Goal: Navigation & Orientation: Find specific page/section

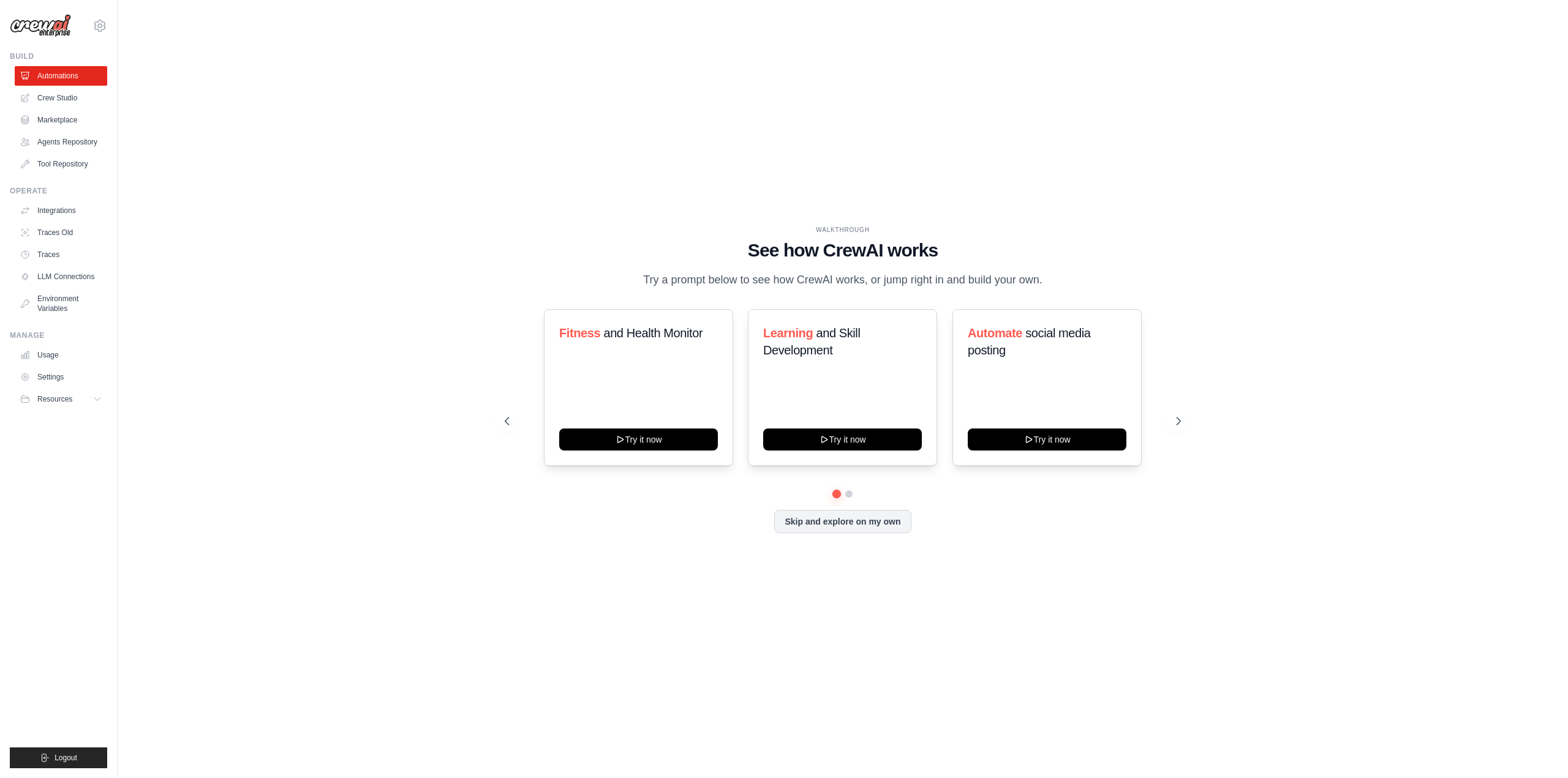
click at [91, 26] on div "[EMAIL_ADDRESS][DOMAIN_NAME] Settings" at bounding box center [58, 19] width 97 height 39
click at [102, 24] on icon at bounding box center [100, 26] width 15 height 15
click at [122, 79] on span "Settings" at bounding box center [153, 76] width 96 height 13
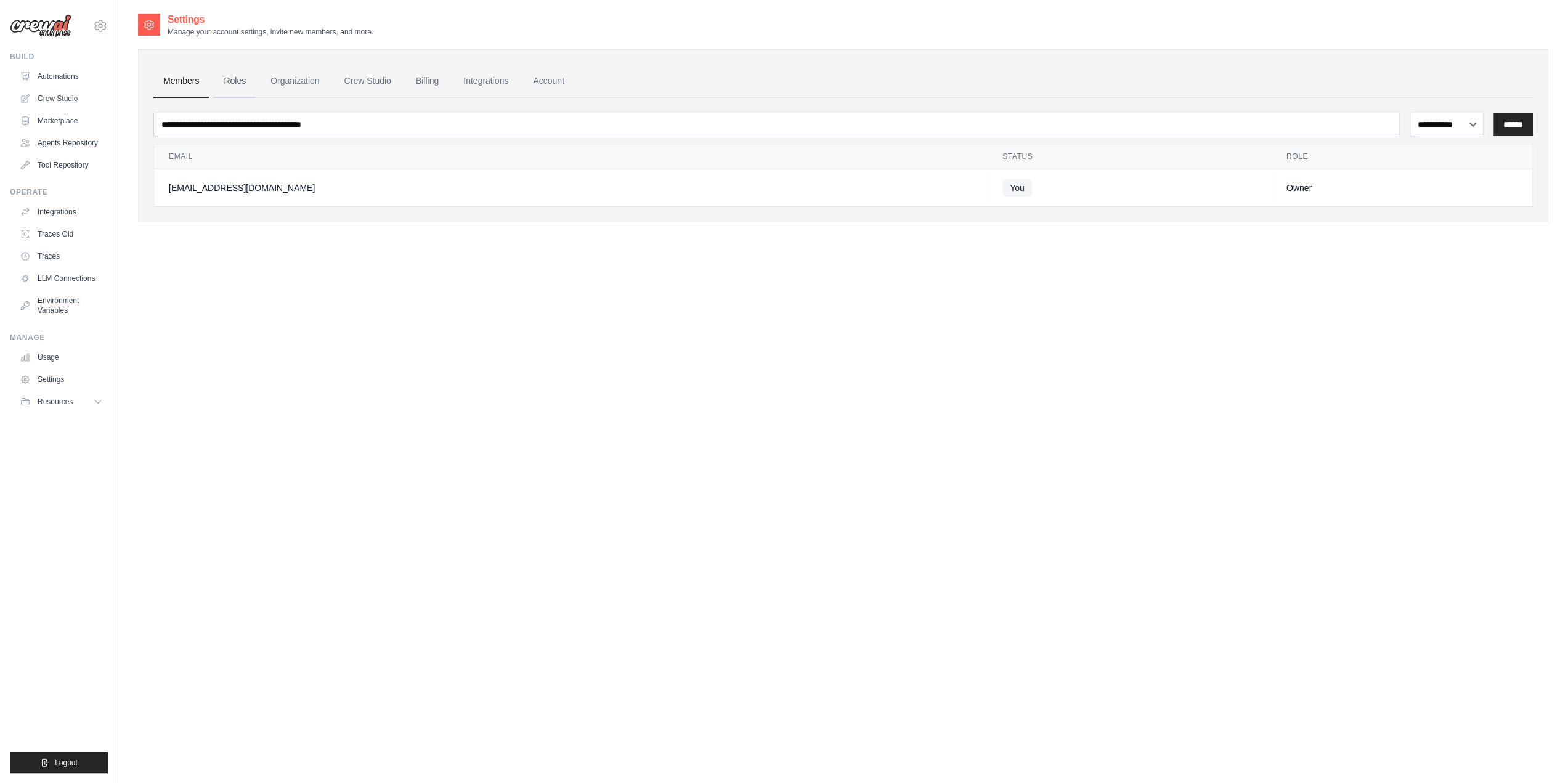
click at [249, 78] on link "Roles" at bounding box center [235, 81] width 42 height 33
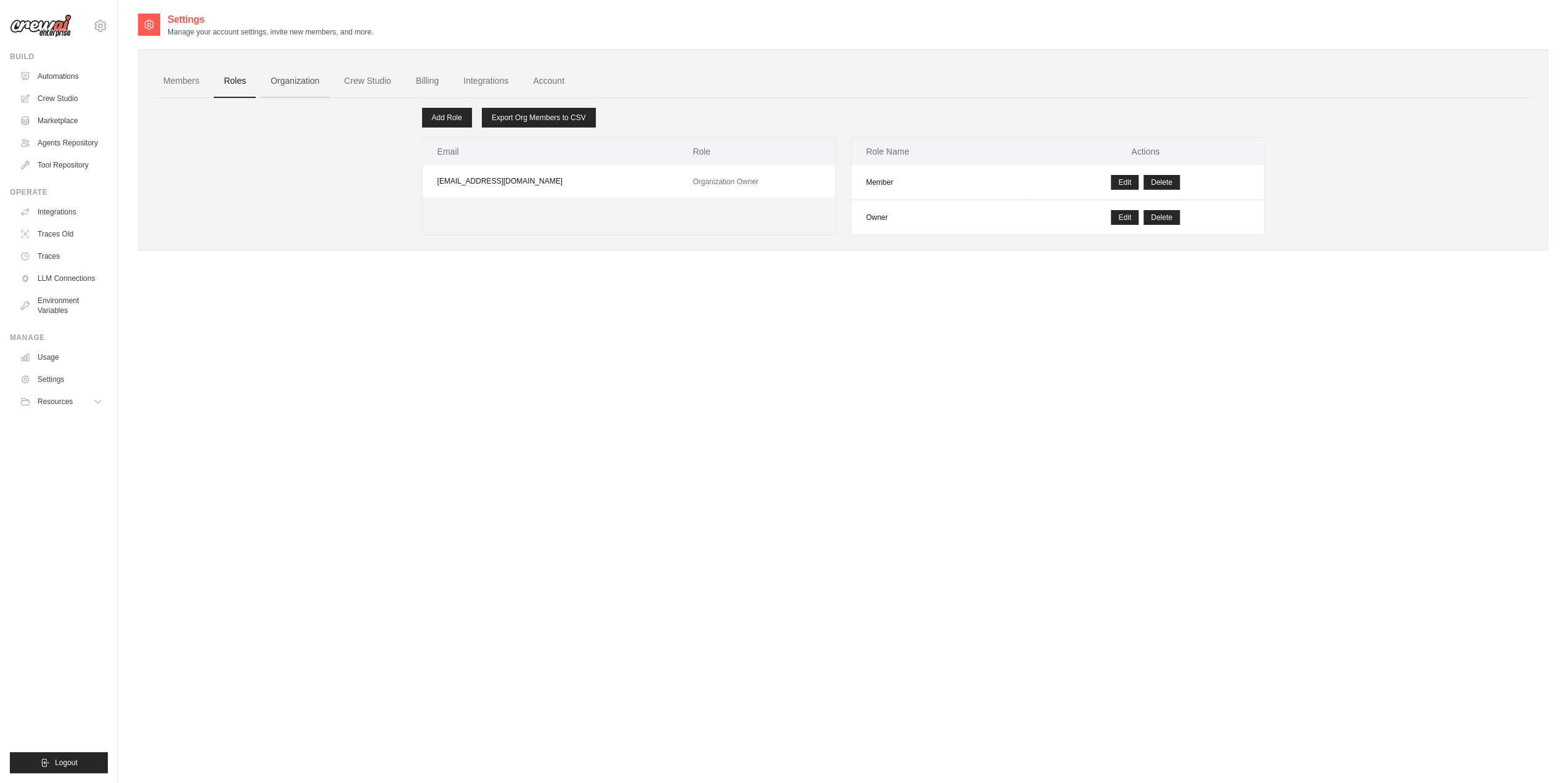
click at [285, 78] on link "Organization" at bounding box center [294, 81] width 68 height 33
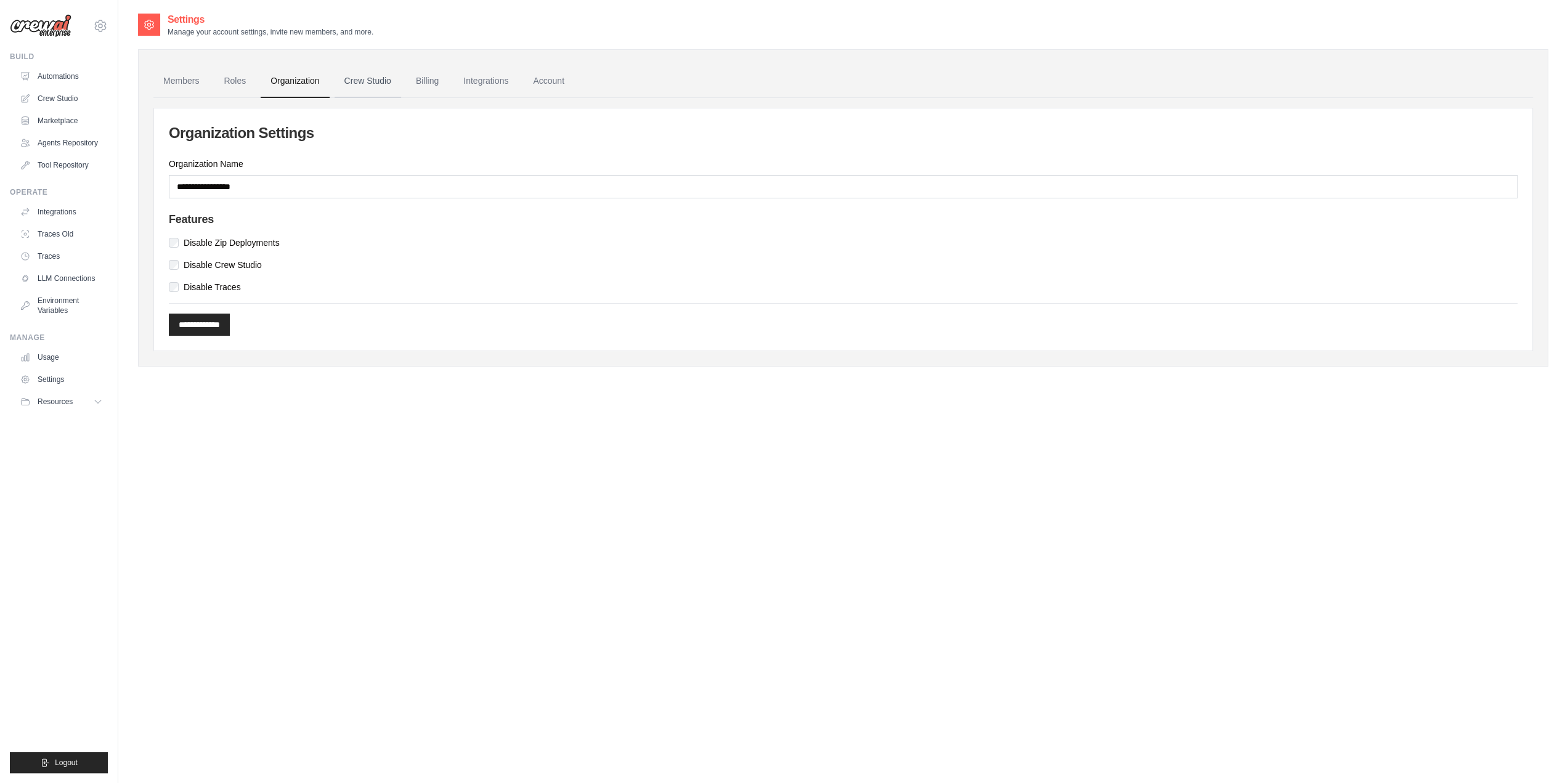
click at [374, 77] on link "Crew Studio" at bounding box center [368, 81] width 66 height 33
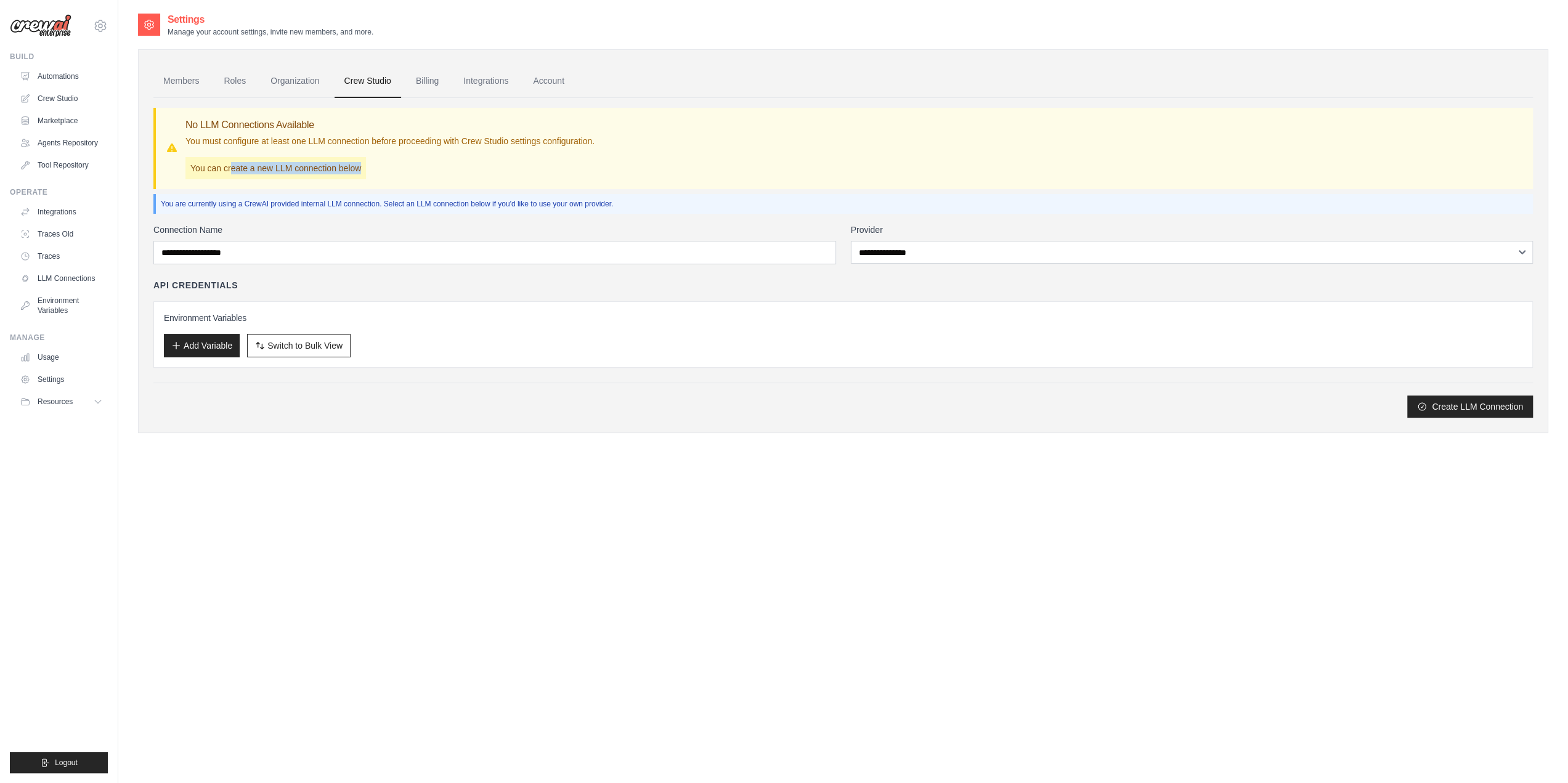
drag, startPoint x: 241, startPoint y: 166, endPoint x: 360, endPoint y: 158, distance: 119.3
click at [360, 158] on p "You can create a new LLM connection below" at bounding box center [276, 168] width 181 height 22
click at [370, 157] on div "No LLM Connections Available You must configure at least one LLM connection bef…" at bounding box center [390, 148] width 409 height 62
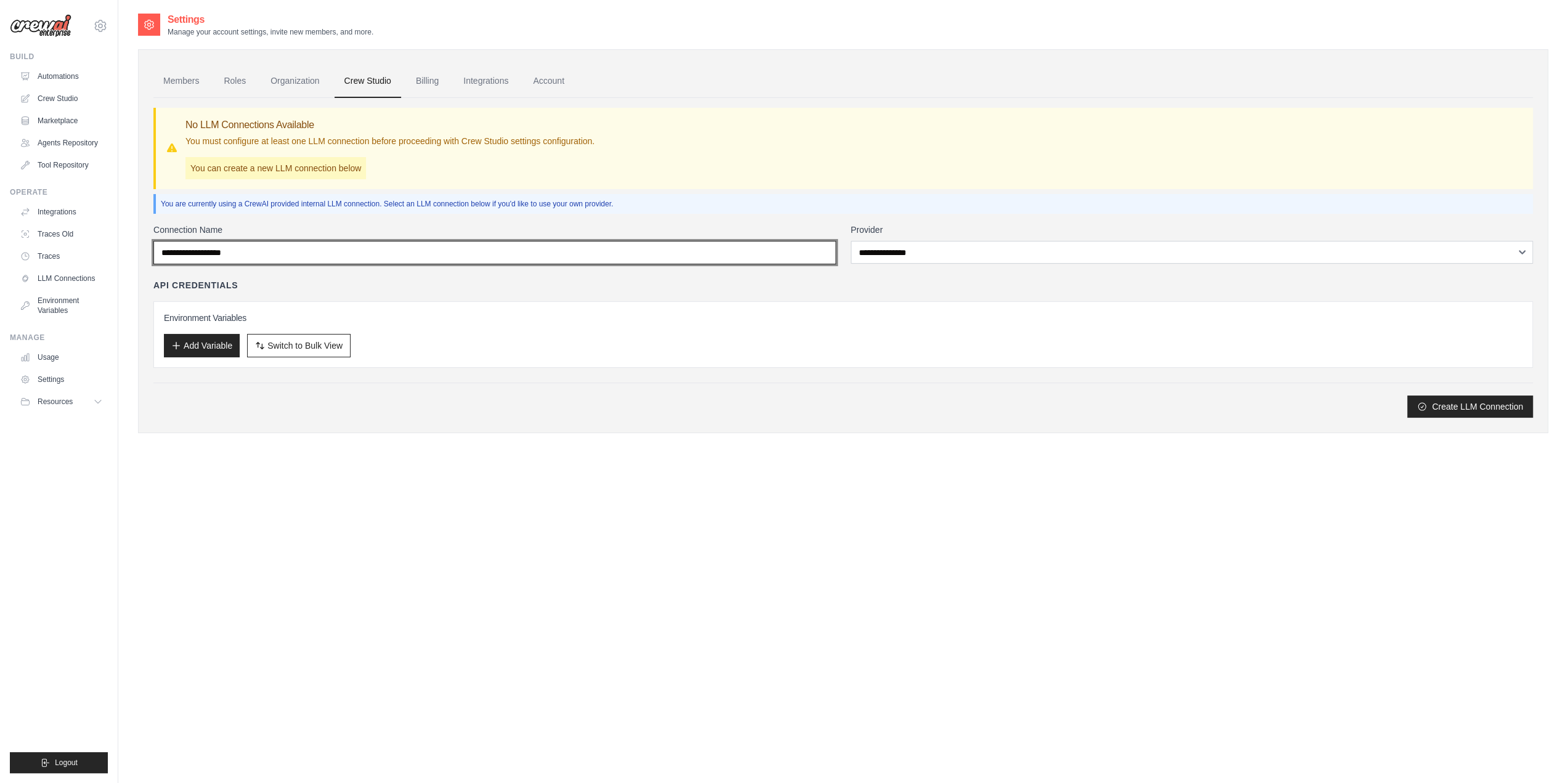
click at [358, 247] on input "Connection Name" at bounding box center [495, 252] width 683 height 23
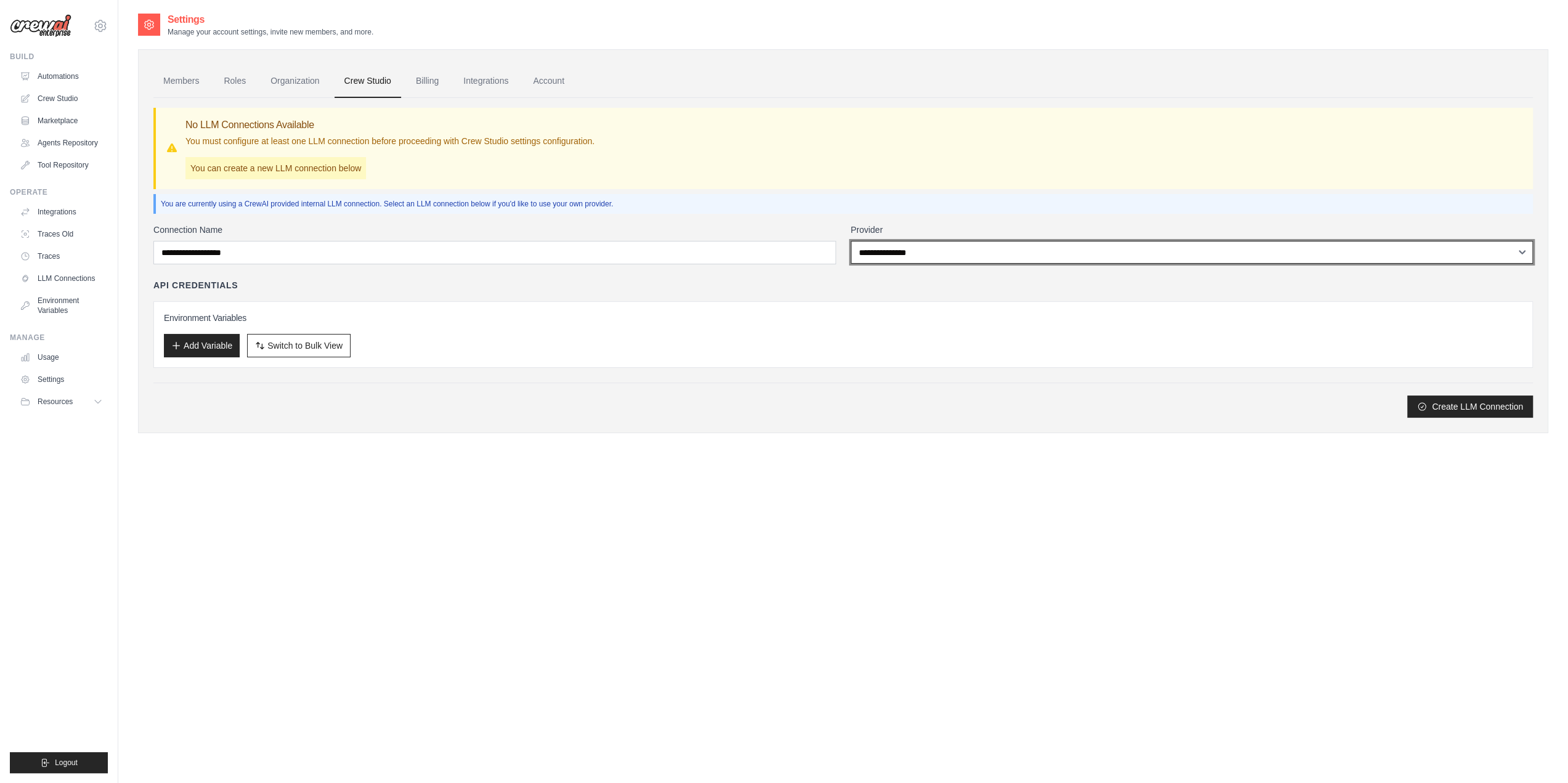
click at [901, 249] on select "**********" at bounding box center [1192, 252] width 683 height 23
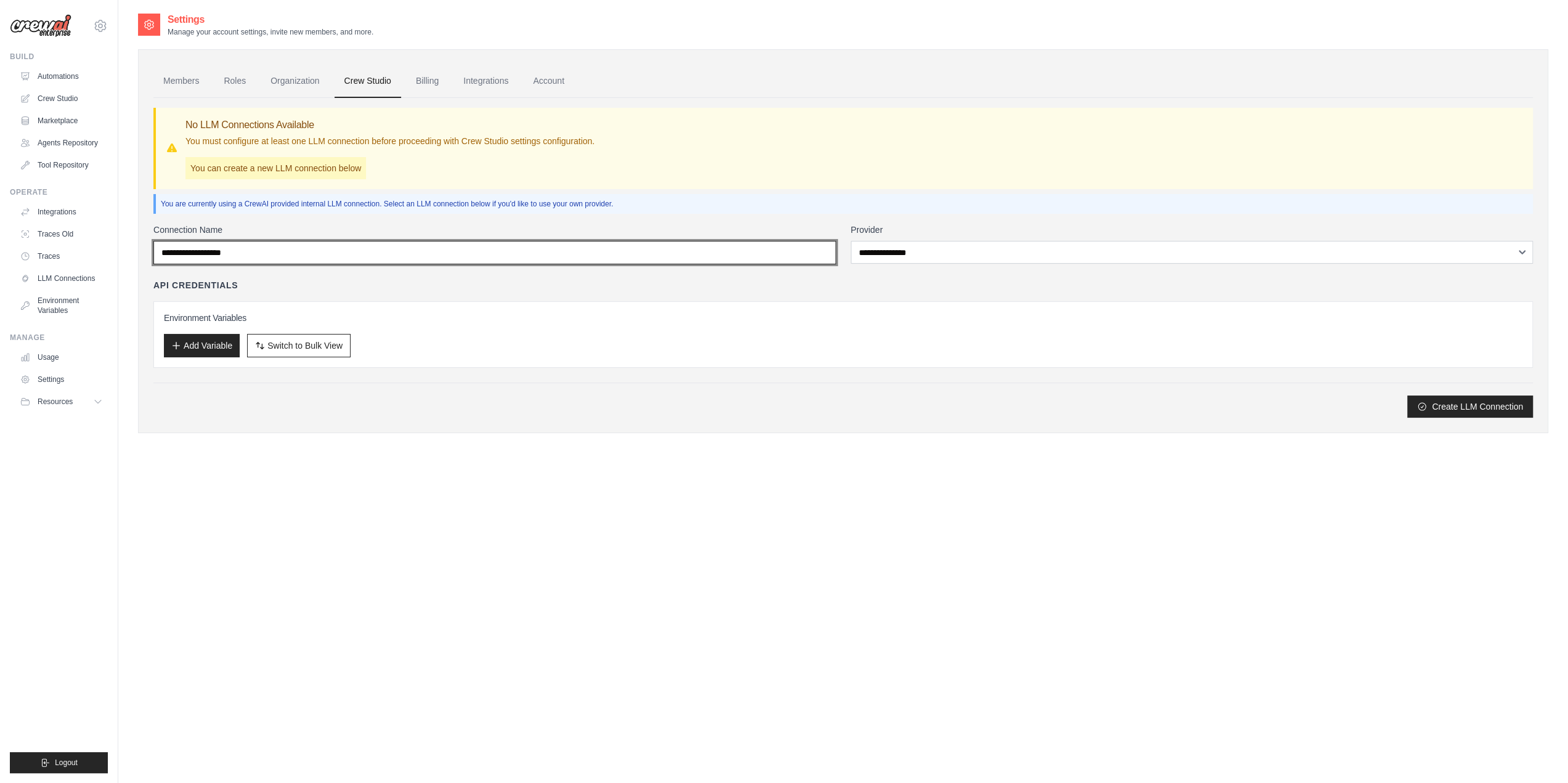
click at [283, 249] on input "Connection Name" at bounding box center [495, 252] width 683 height 23
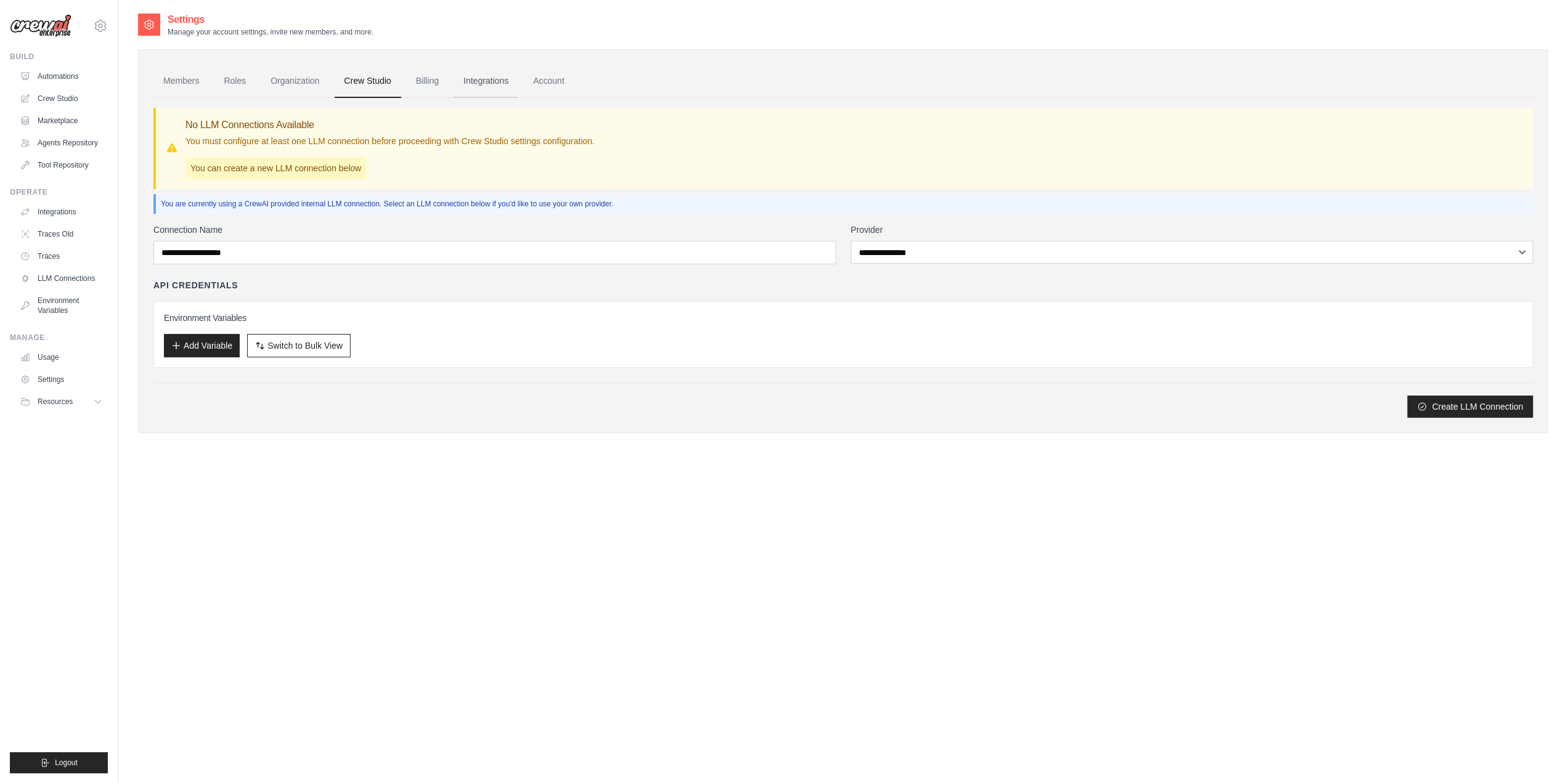
click at [504, 77] on link "Integrations" at bounding box center [485, 81] width 64 height 33
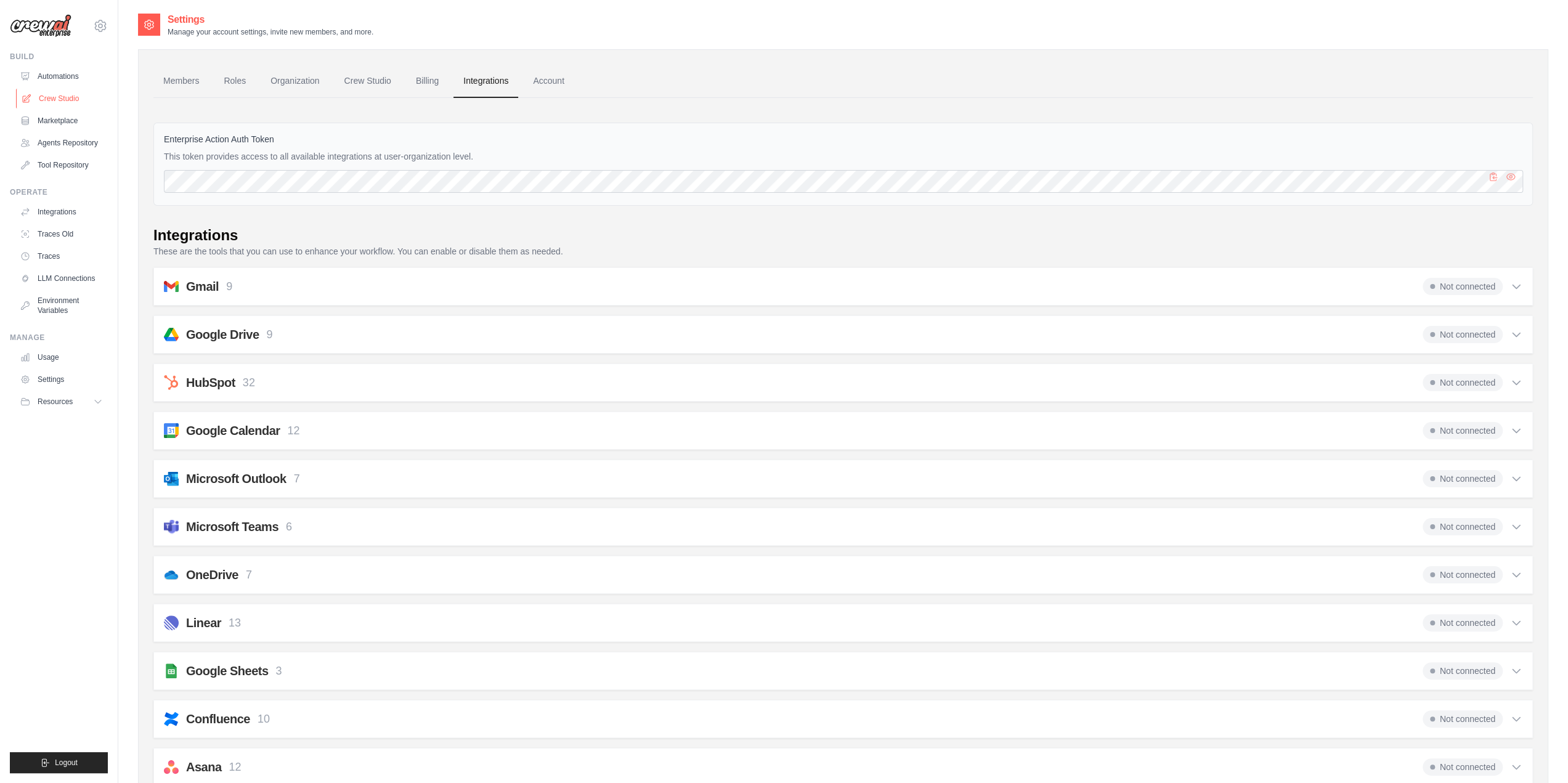
click at [56, 94] on link "Crew Studio" at bounding box center [62, 98] width 93 height 20
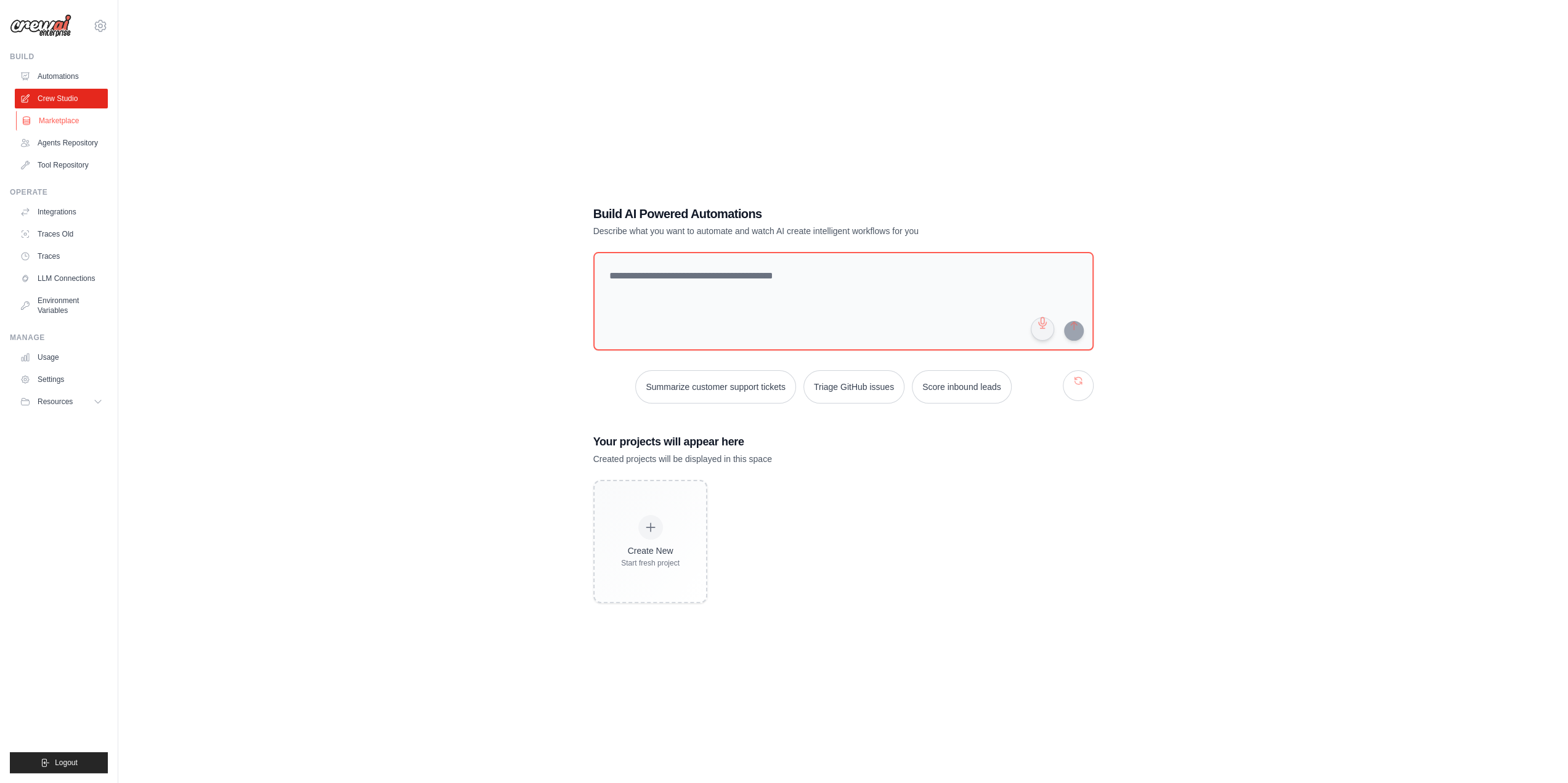
click at [73, 130] on link "Marketplace" at bounding box center [62, 121] width 93 height 20
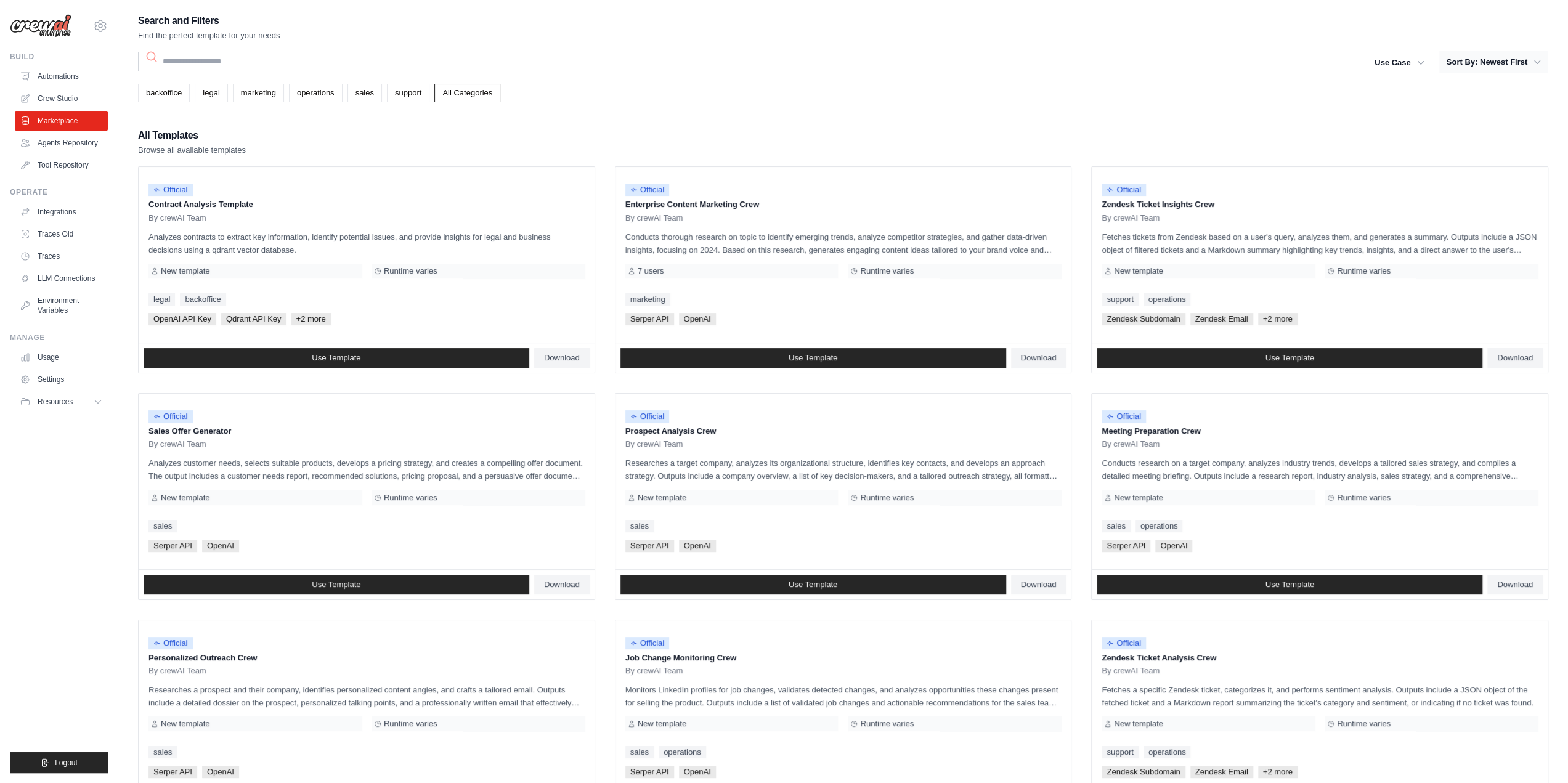
click at [1510, 66] on button "Sort By: Newest First" at bounding box center [1494, 62] width 109 height 22
click at [1531, 55] on button "Sort By: Newest First" at bounding box center [1494, 62] width 109 height 22
click at [1535, 63] on icon "button" at bounding box center [1537, 62] width 13 height 13
click at [1505, 60] on button "Sort By: Newest First" at bounding box center [1494, 62] width 109 height 22
click at [1400, 55] on button "Use Case" at bounding box center [1399, 62] width 64 height 22
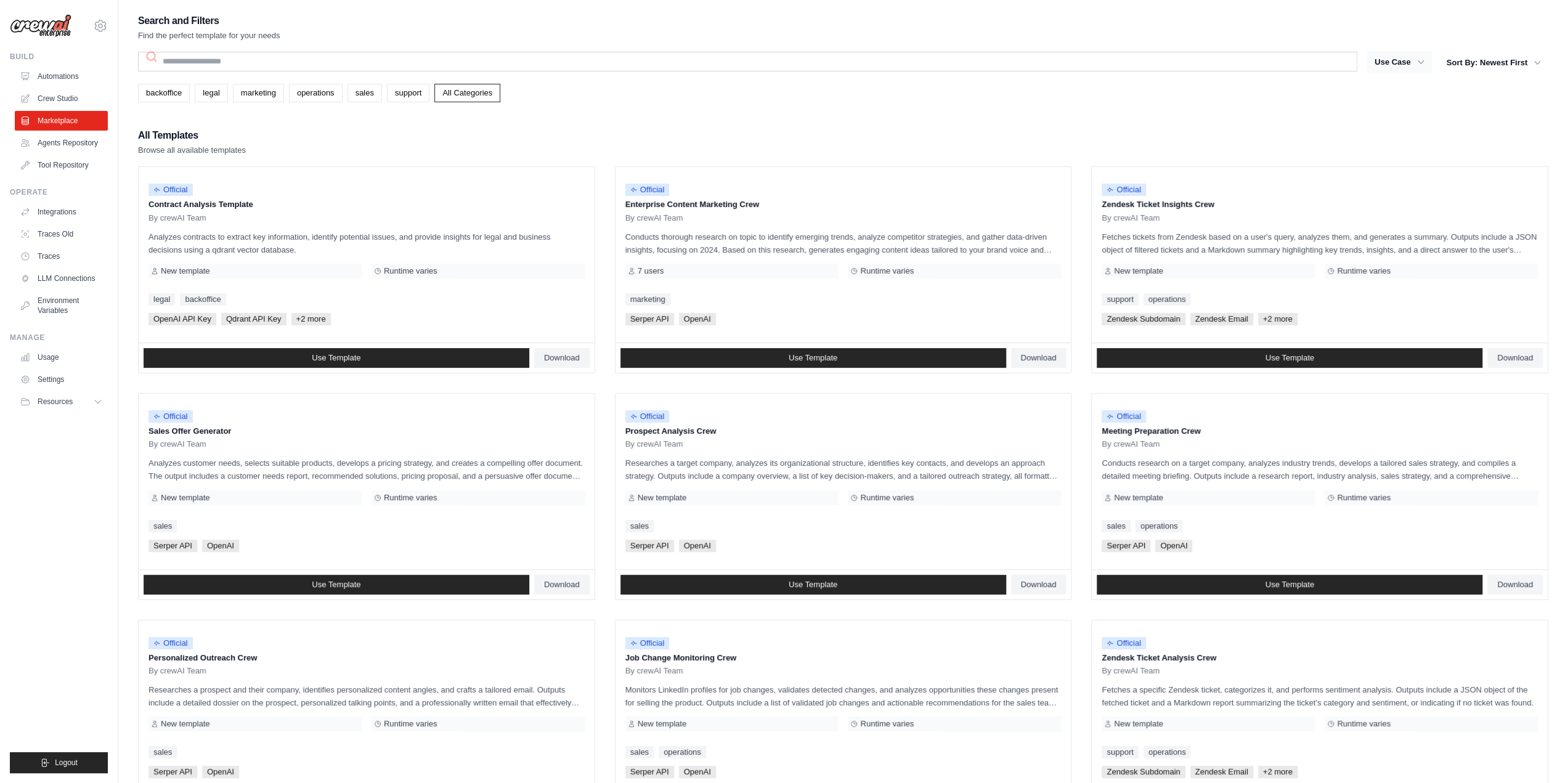
click at [1420, 65] on icon "button" at bounding box center [1420, 62] width 13 height 13
click at [1495, 66] on button "Sort By: Newest First" at bounding box center [1494, 62] width 109 height 22
click at [222, 92] on link "legal" at bounding box center [211, 93] width 33 height 19
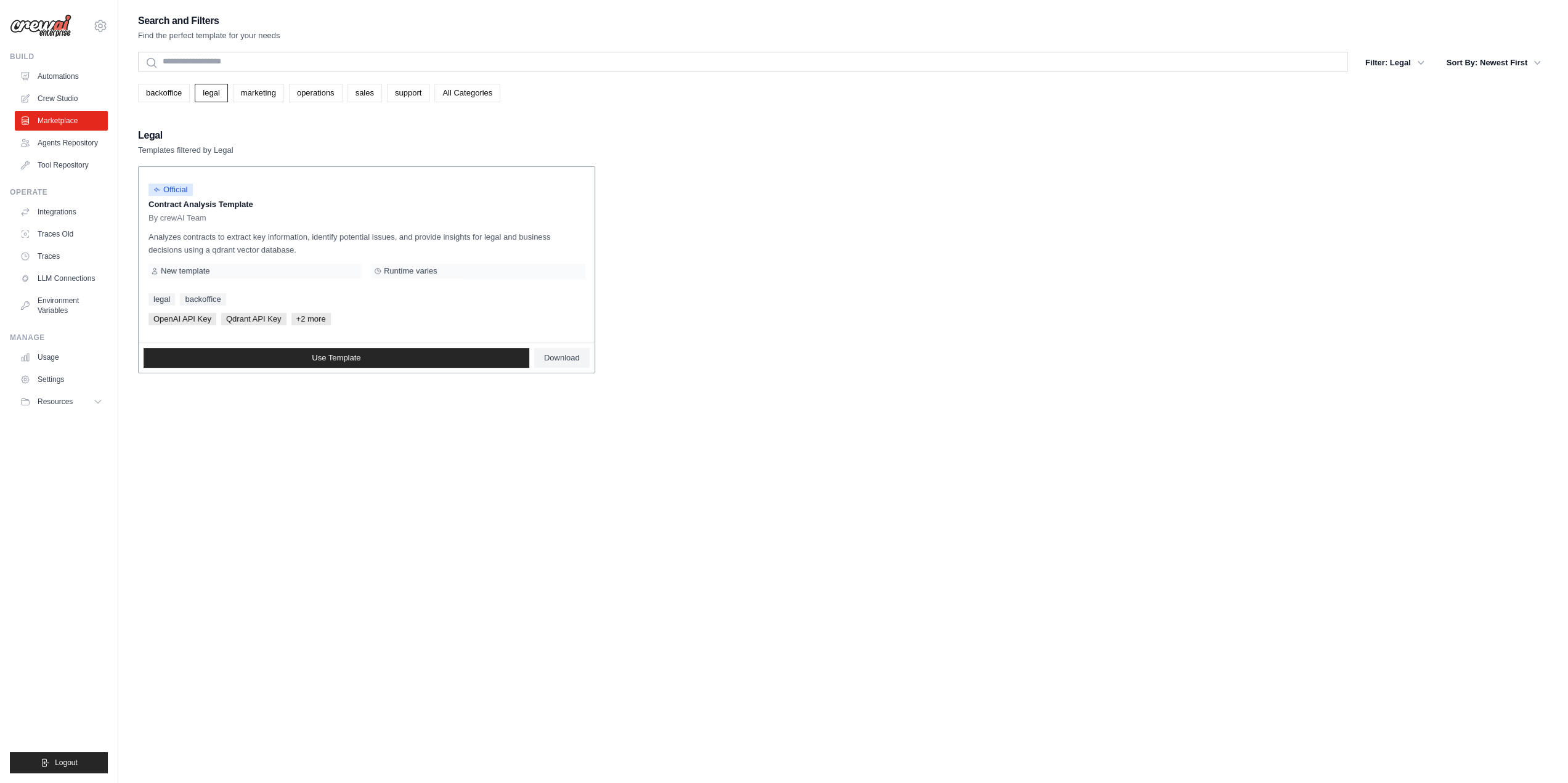
click at [187, 266] on span "New template" at bounding box center [185, 271] width 49 height 10
click at [247, 310] on div "Official Contract Analysis Template By crewAI Team Analyzes contracts to extrac…" at bounding box center [367, 255] width 456 height 175
click at [255, 319] on span "Qdrant API Key" at bounding box center [254, 319] width 65 height 13
click at [362, 370] on div "Use Template Download" at bounding box center [367, 358] width 456 height 29
drag, startPoint x: 410, startPoint y: 278, endPoint x: 413, endPoint y: 263, distance: 15.3
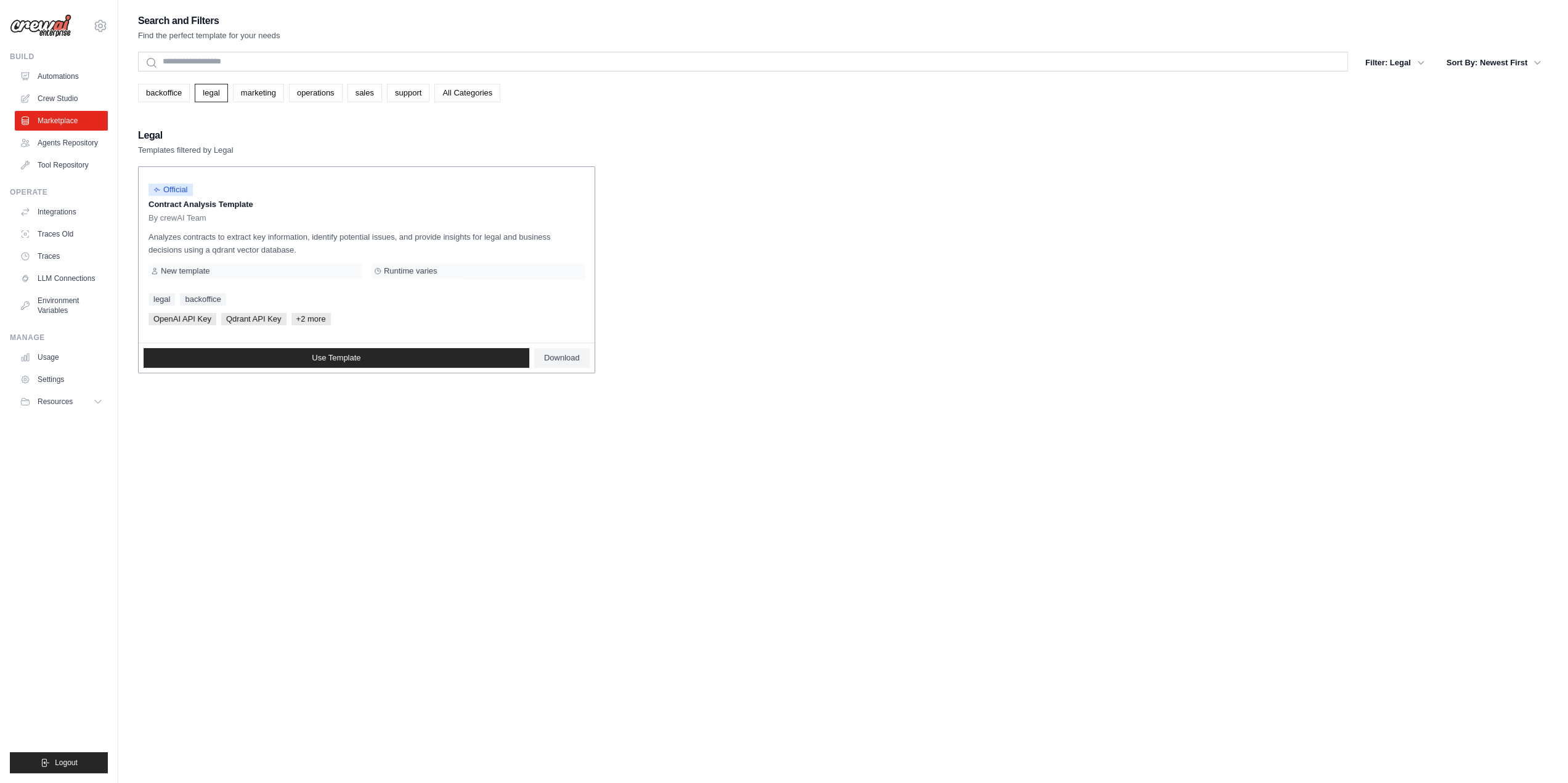
click at [410, 276] on div "Official Contract Analysis Template By crewAI Team Analyzes contracts to extrac…" at bounding box center [367, 255] width 456 height 175
click at [413, 264] on div "Runtime varies" at bounding box center [478, 271] width 213 height 15
click at [423, 348] on link "Use Template" at bounding box center [336, 358] width 386 height 20
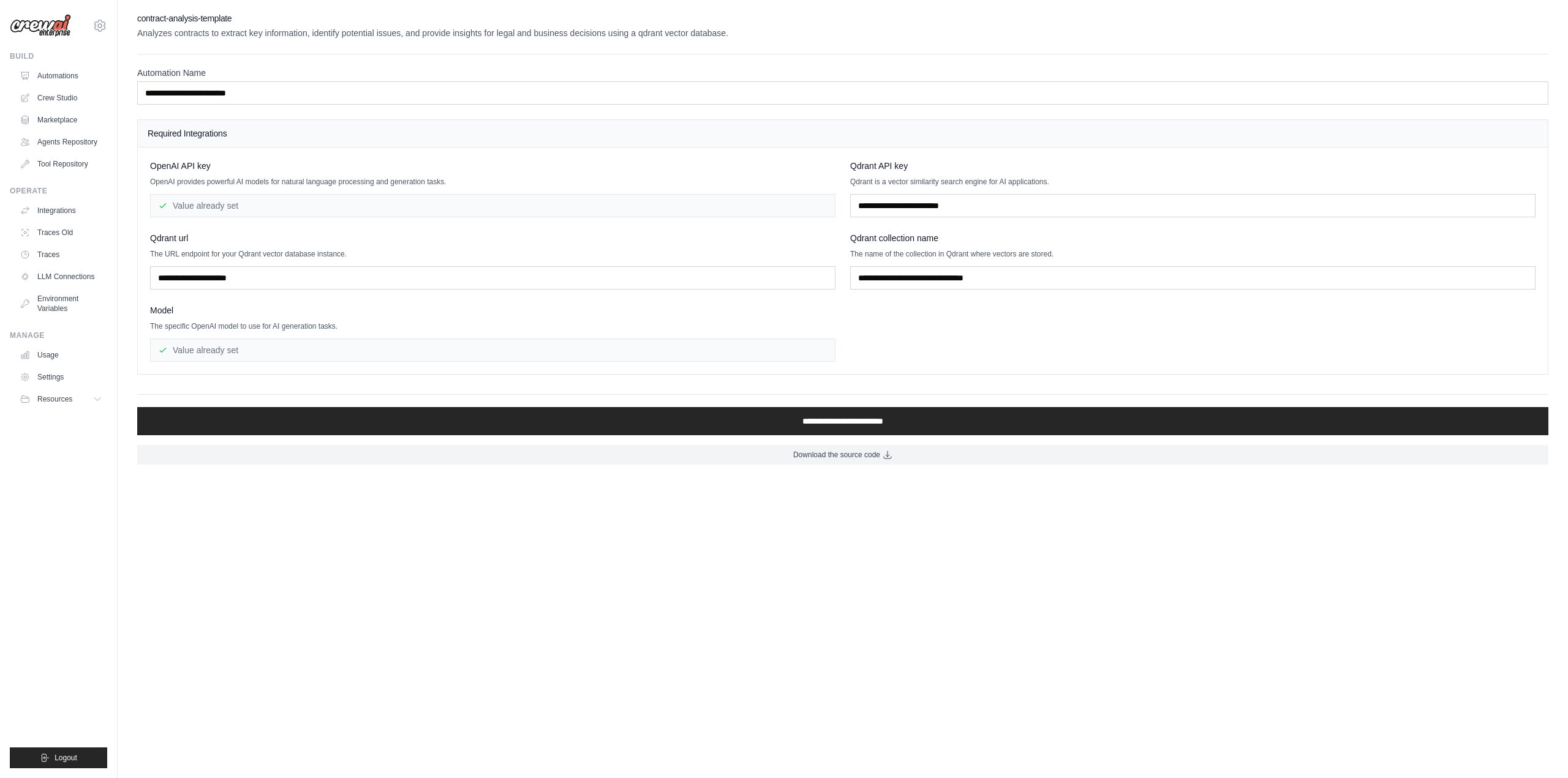
drag, startPoint x: 763, startPoint y: 337, endPoint x: 750, endPoint y: 329, distance: 15.3
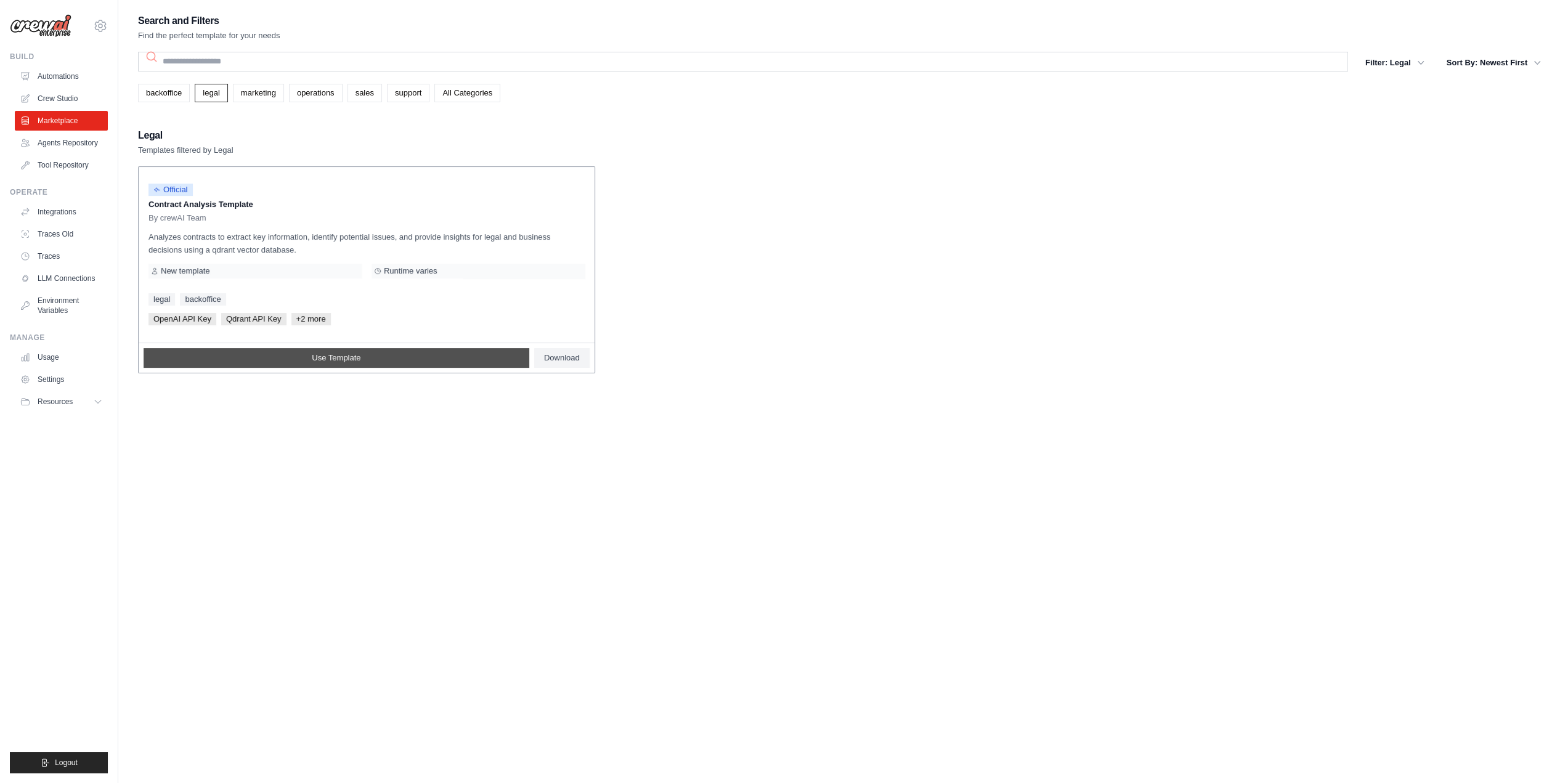
click at [254, 359] on link "Use Template" at bounding box center [336, 358] width 386 height 20
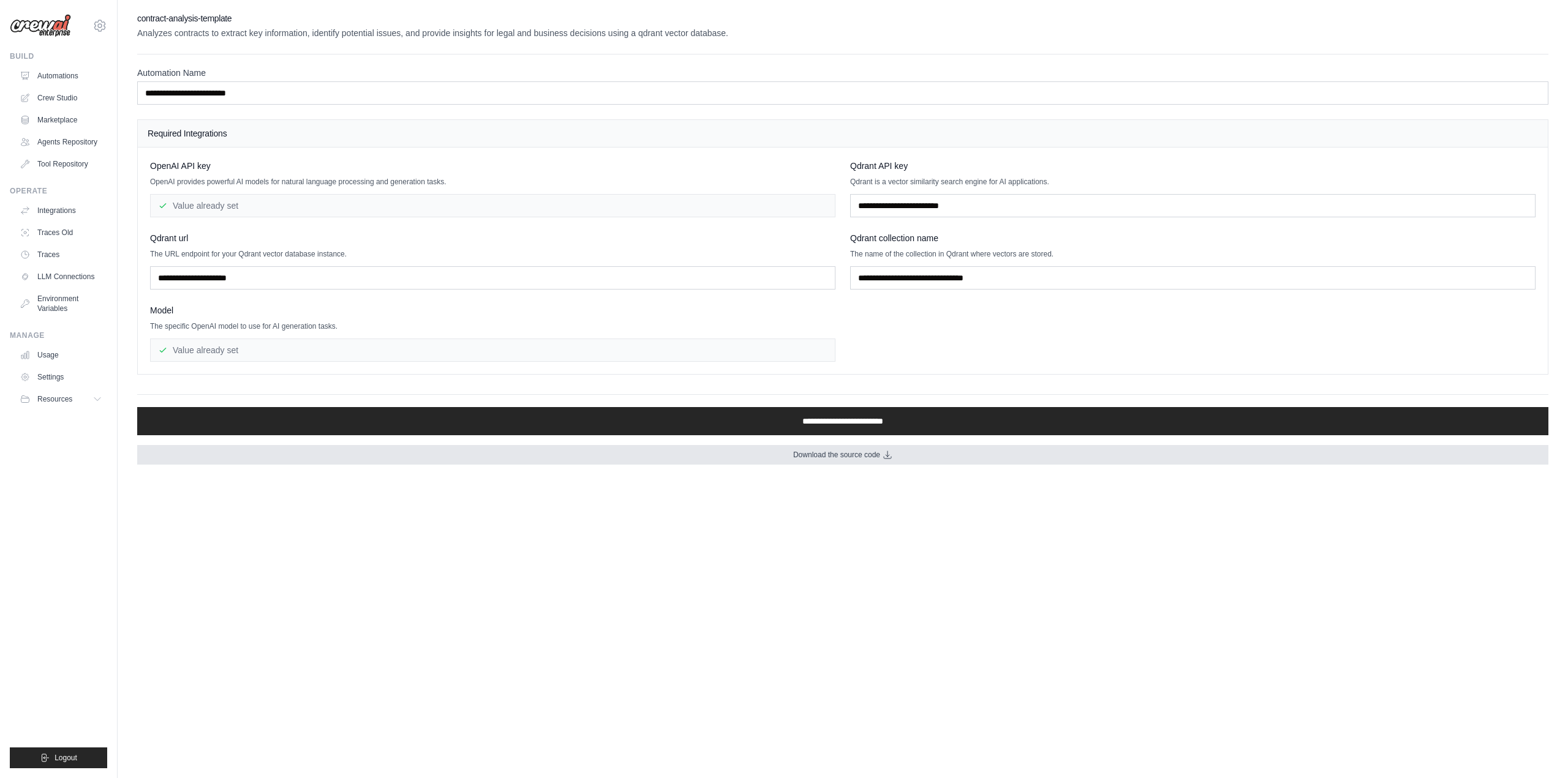
click at [826, 454] on span "Download the source code" at bounding box center [837, 454] width 87 height 10
click at [48, 122] on link "Marketplace" at bounding box center [62, 120] width 93 height 20
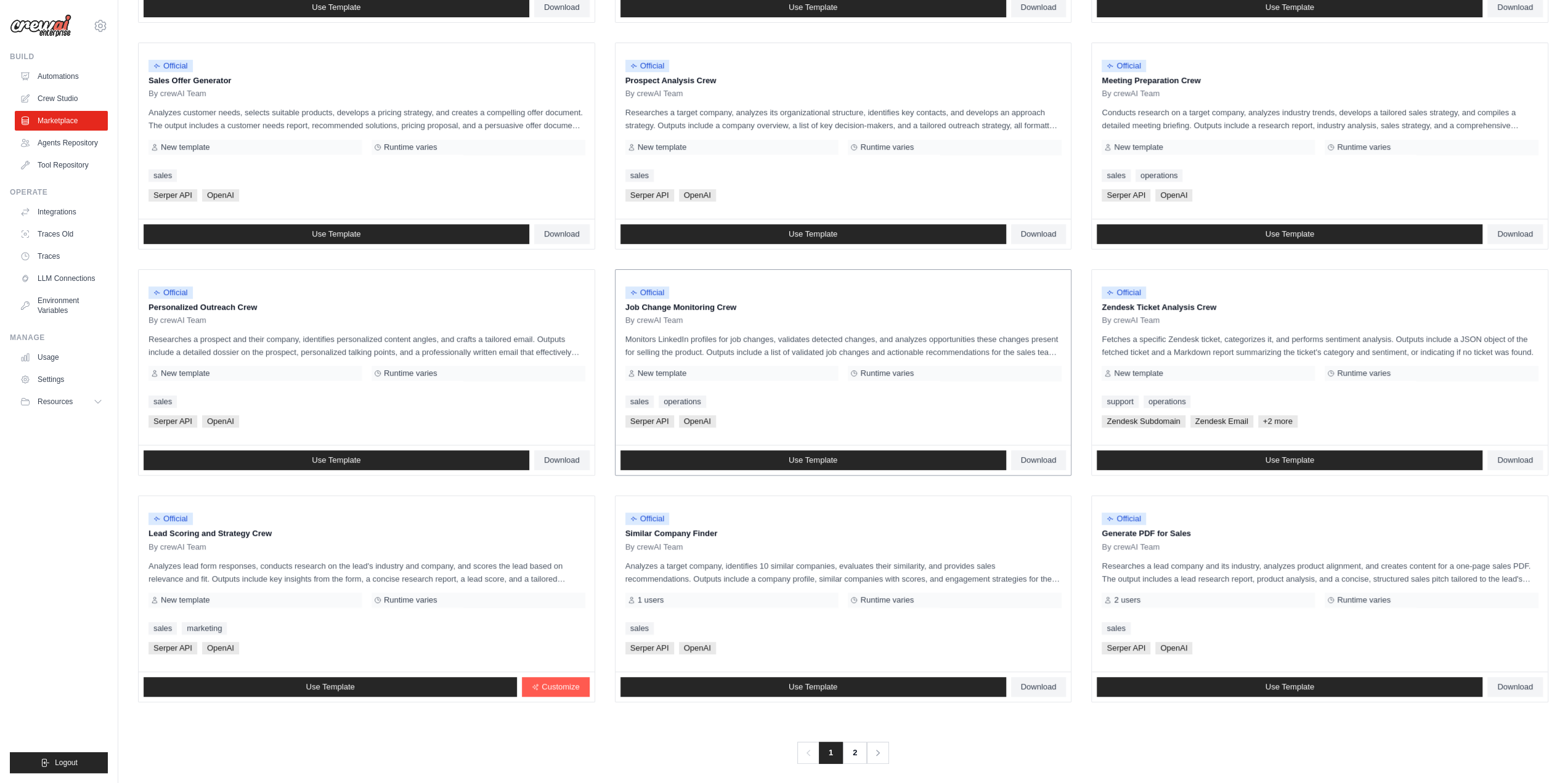
scroll to position [356, 0]
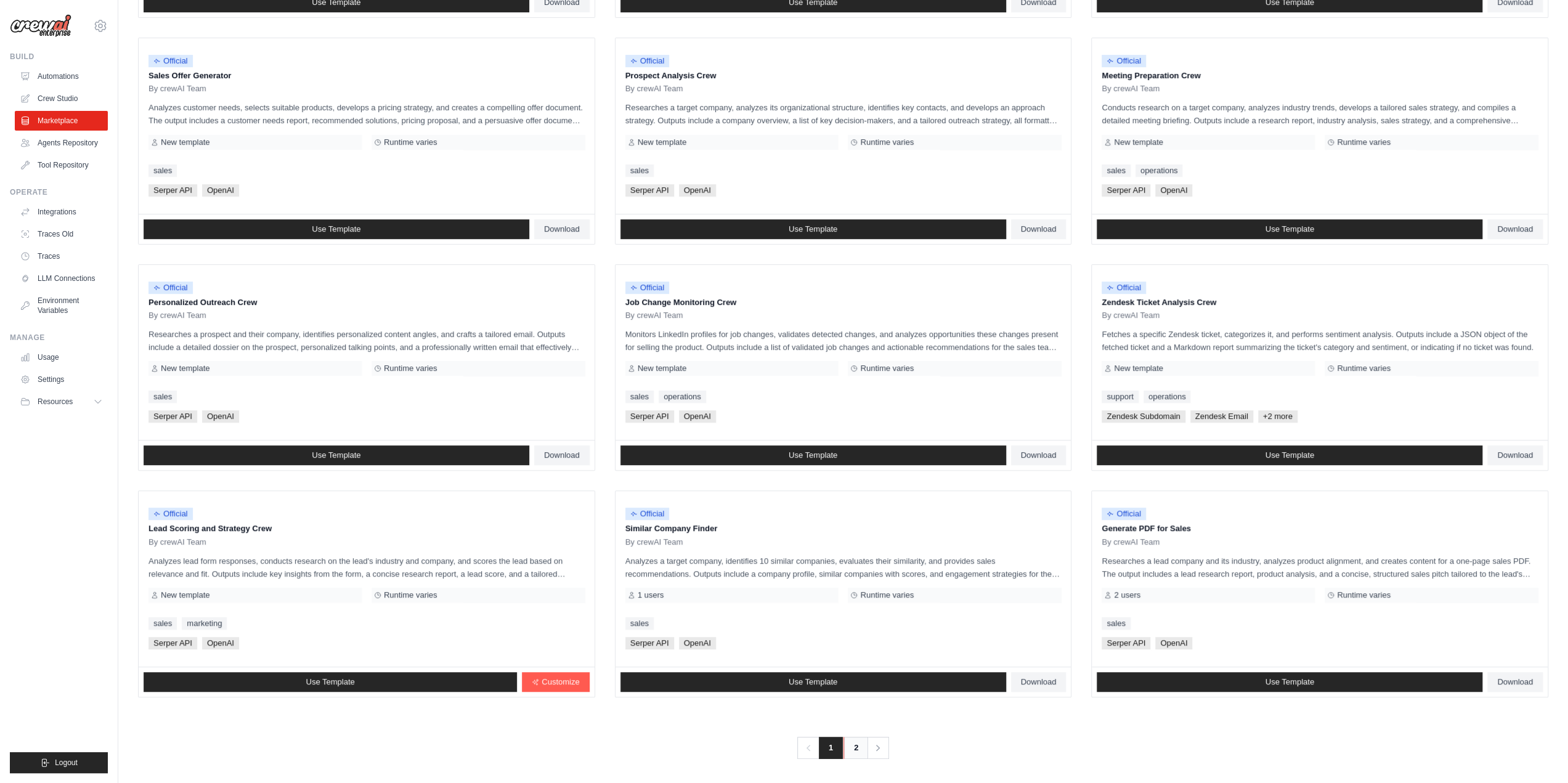
click at [861, 738] on link "2" at bounding box center [855, 748] width 25 height 22
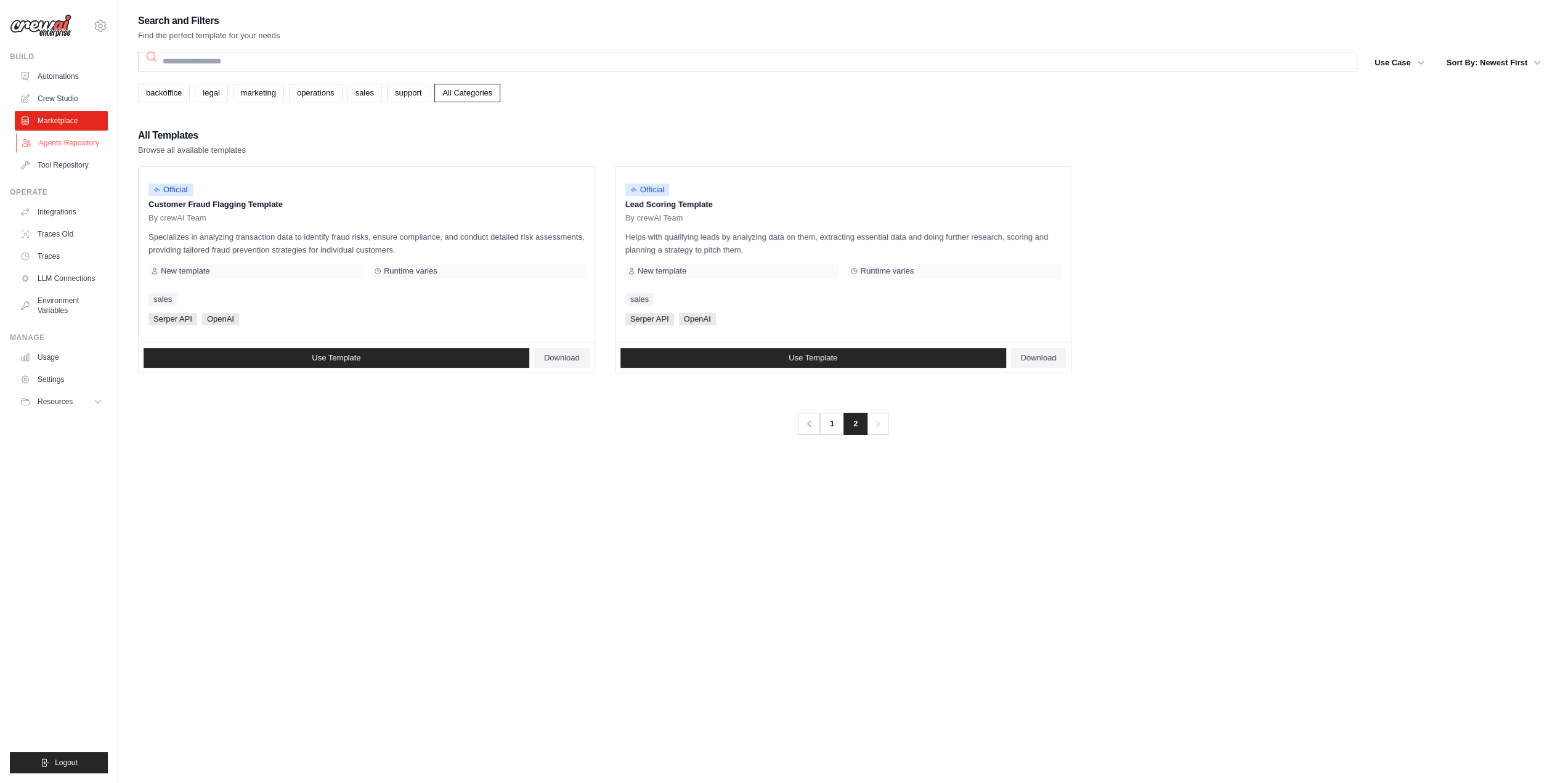
click at [84, 144] on link "Agents Repository" at bounding box center [62, 143] width 93 height 20
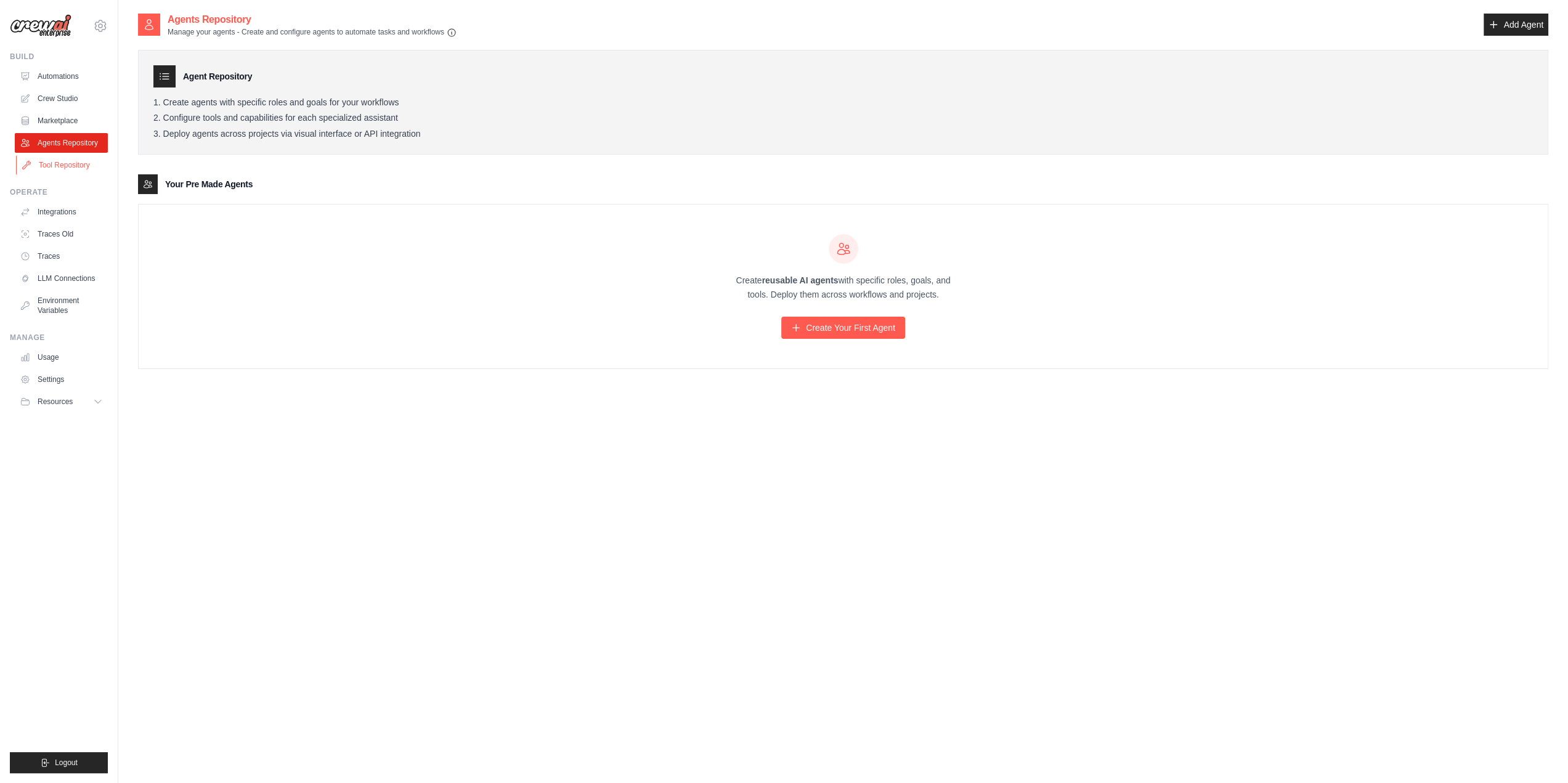
click at [72, 164] on link "Tool Repository" at bounding box center [62, 166] width 93 height 20
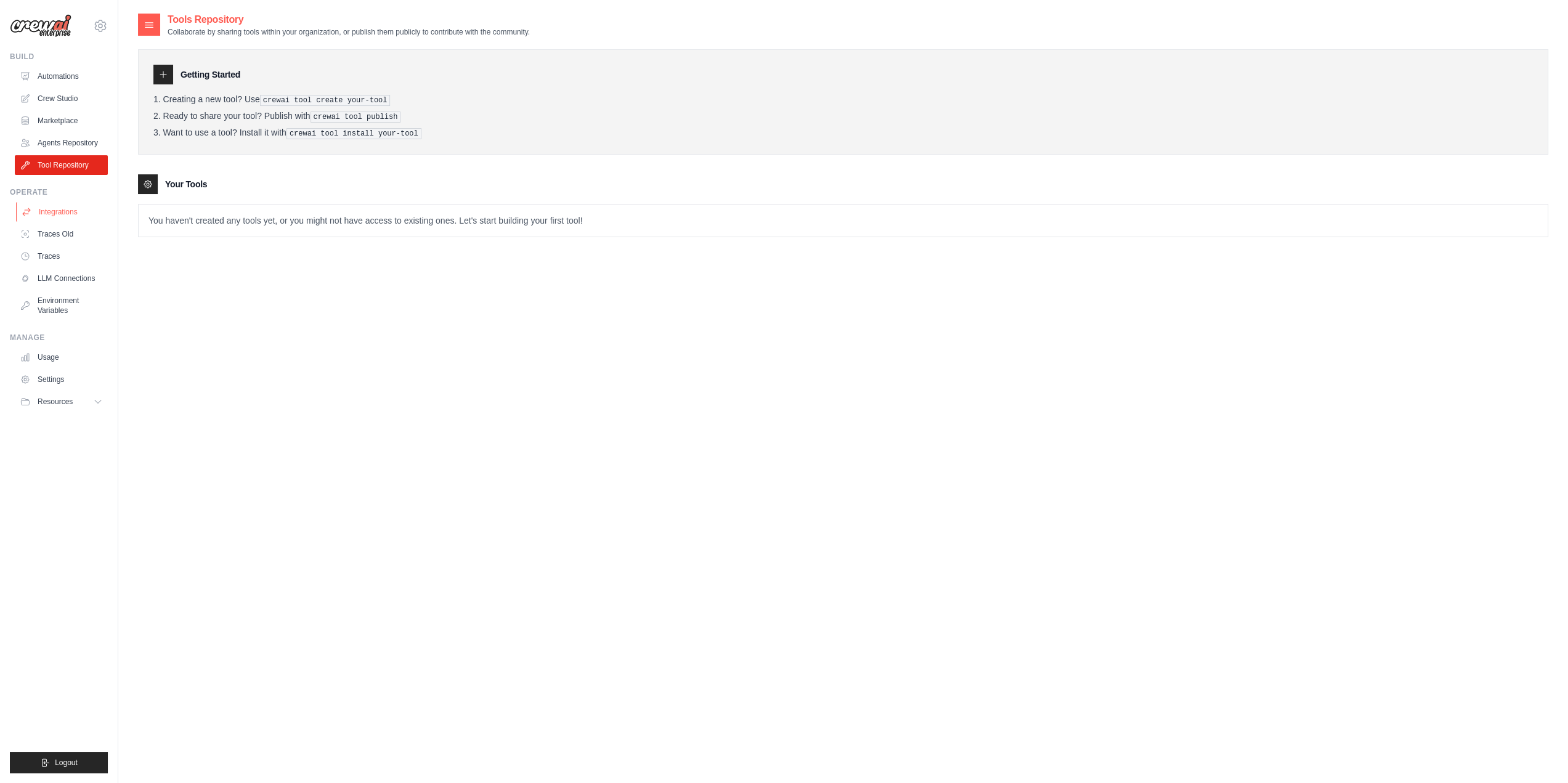
click at [70, 203] on link "Integrations" at bounding box center [62, 212] width 93 height 20
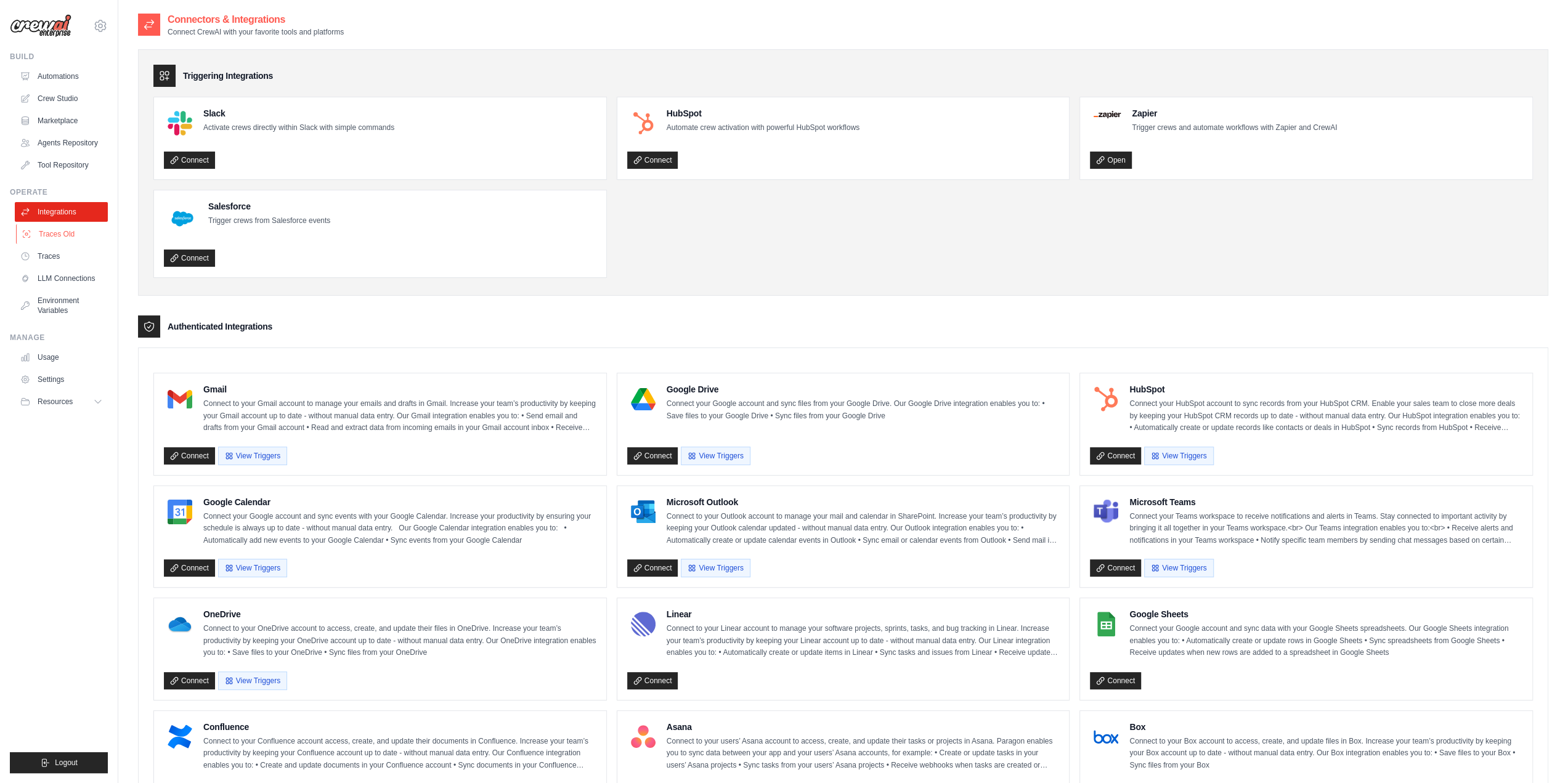
click at [64, 243] on link "Traces Old" at bounding box center [62, 234] width 93 height 20
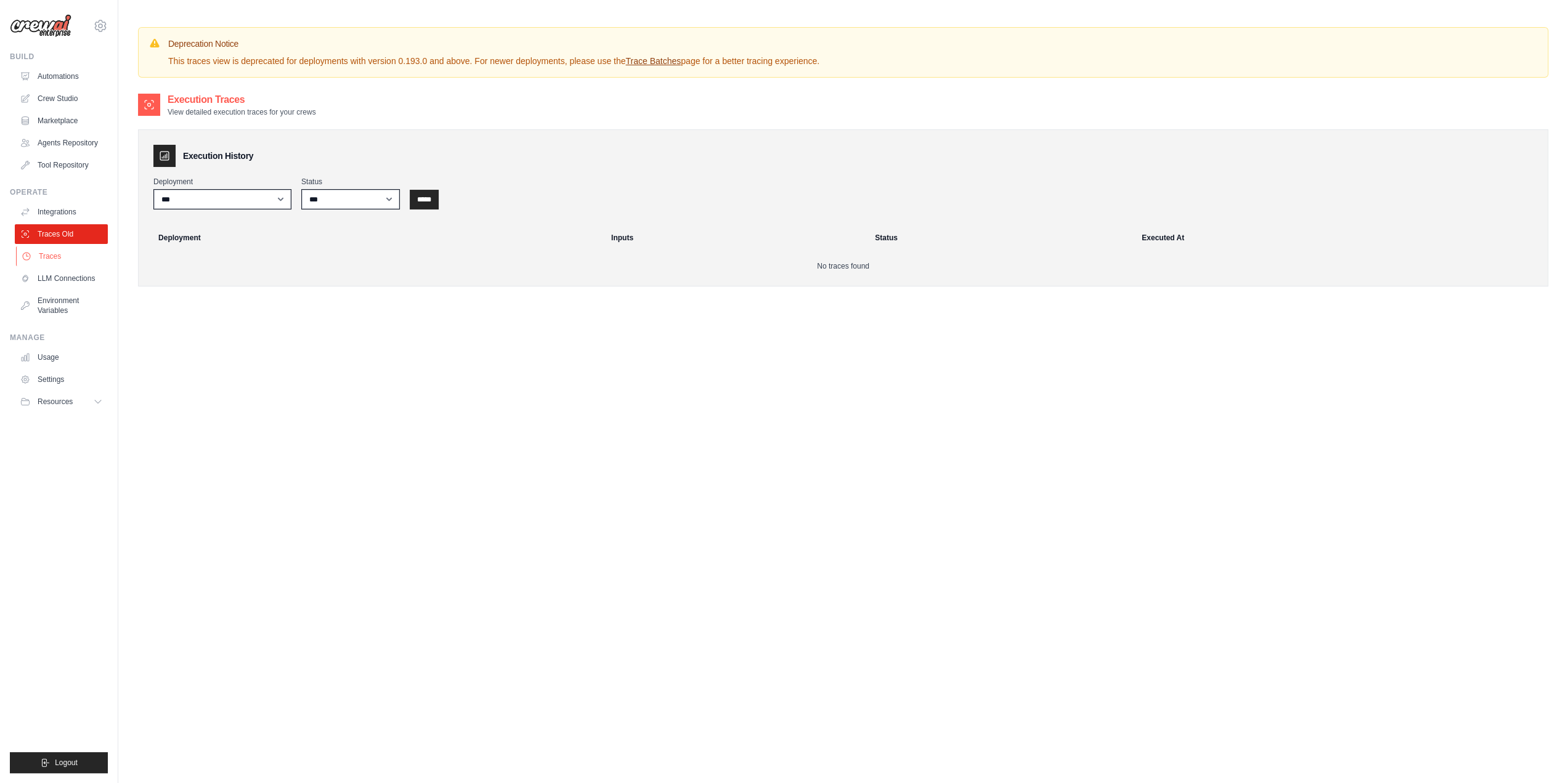
click at [56, 249] on link "Traces" at bounding box center [62, 257] width 93 height 20
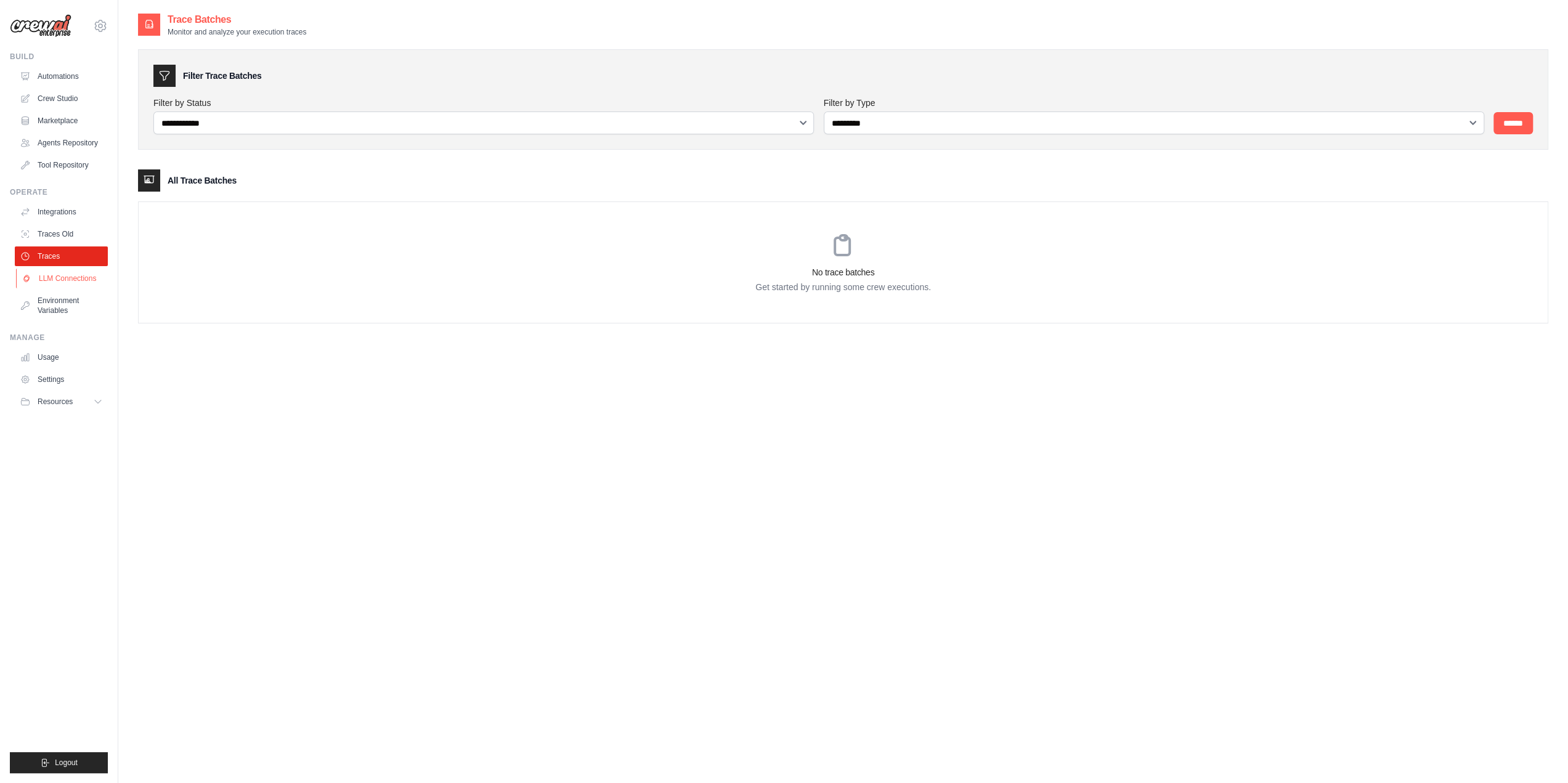
click at [58, 279] on link "LLM Connections" at bounding box center [62, 279] width 93 height 20
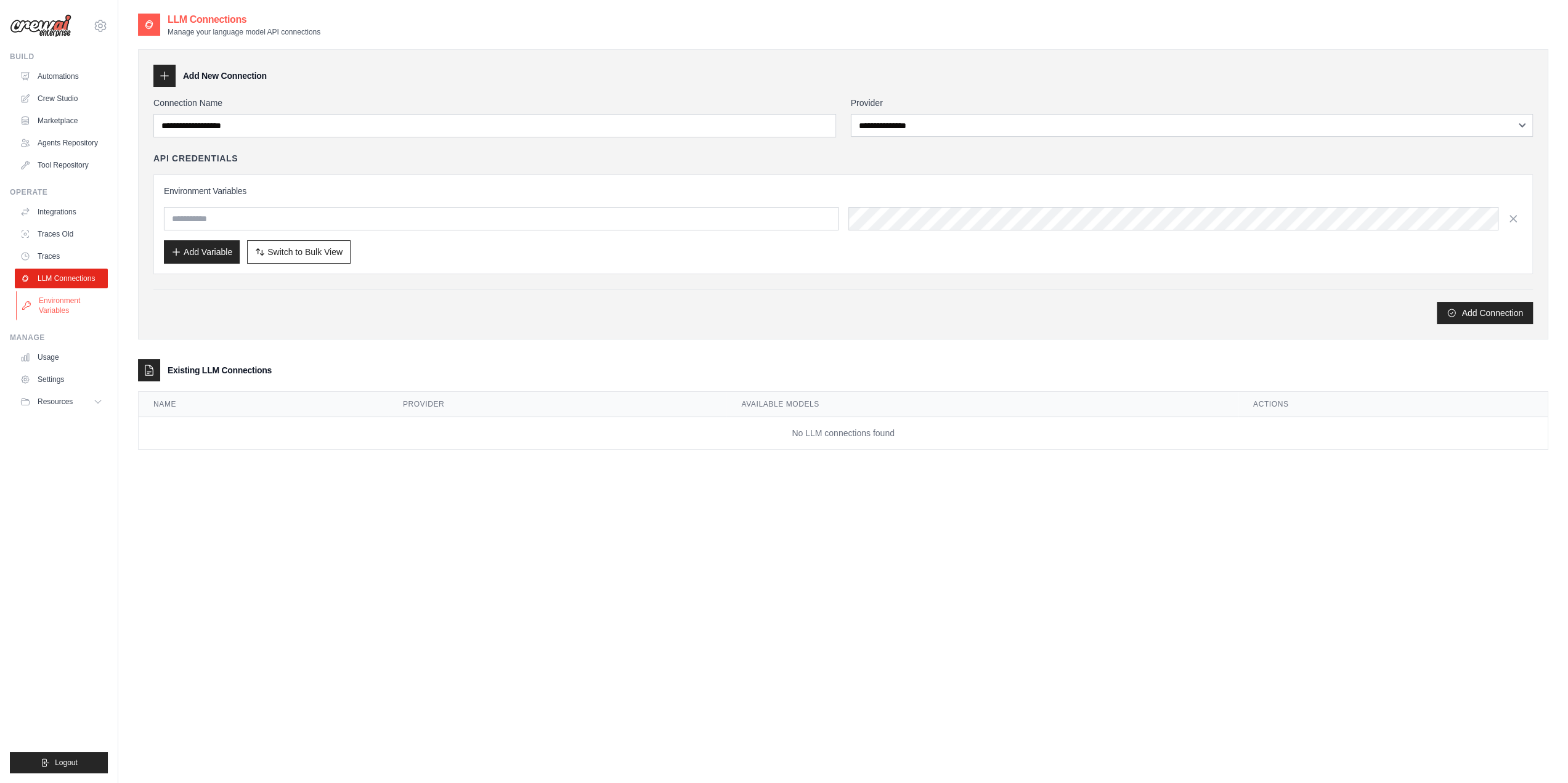
click at [57, 295] on link "Environment Variables" at bounding box center [62, 306] width 93 height 29
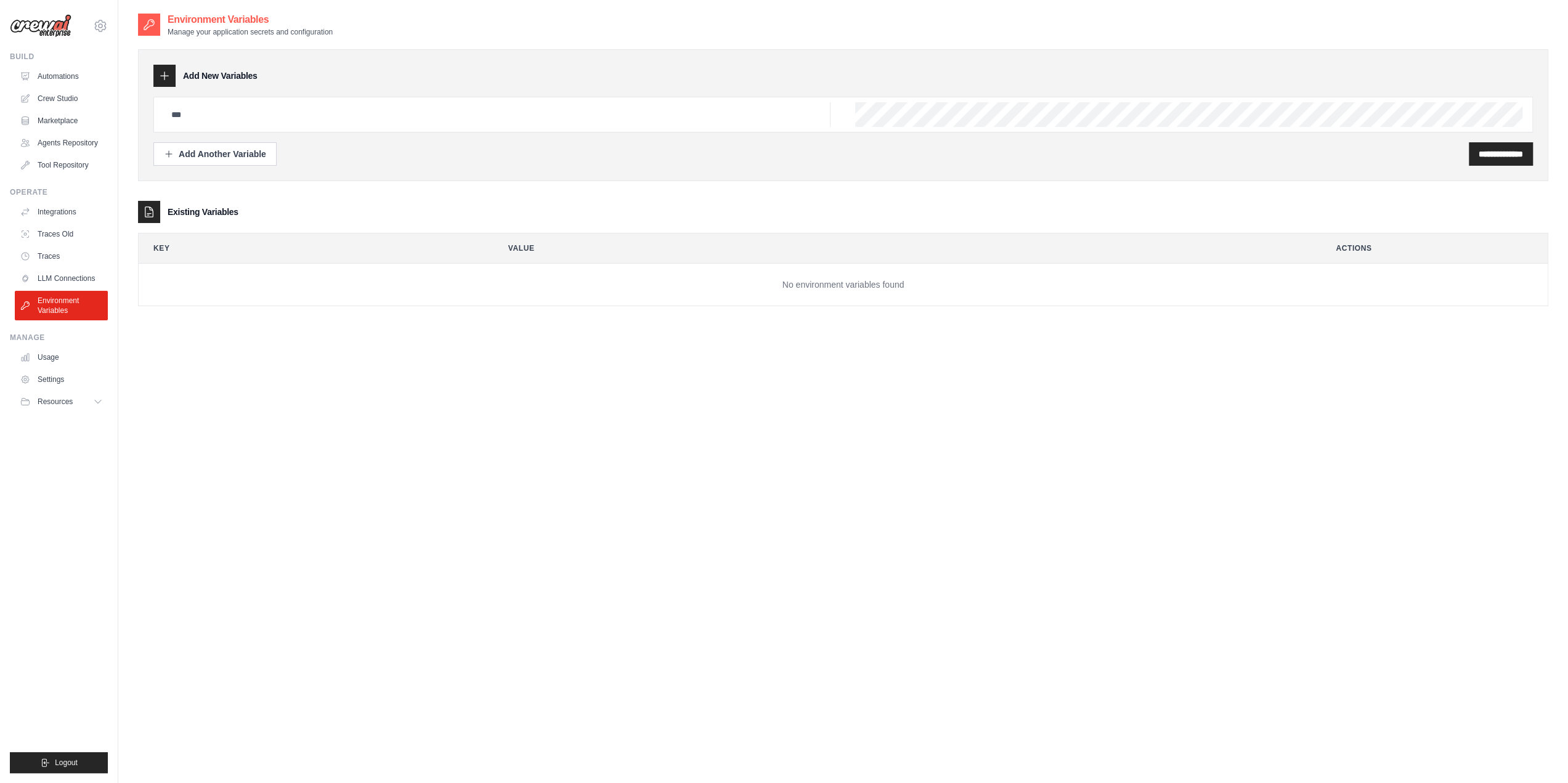
click at [64, 346] on div "Manage Usage Settings Resources Documentation GitHub Blog" at bounding box center [58, 372] width 98 height 79
click at [64, 356] on link "Usage" at bounding box center [62, 358] width 93 height 20
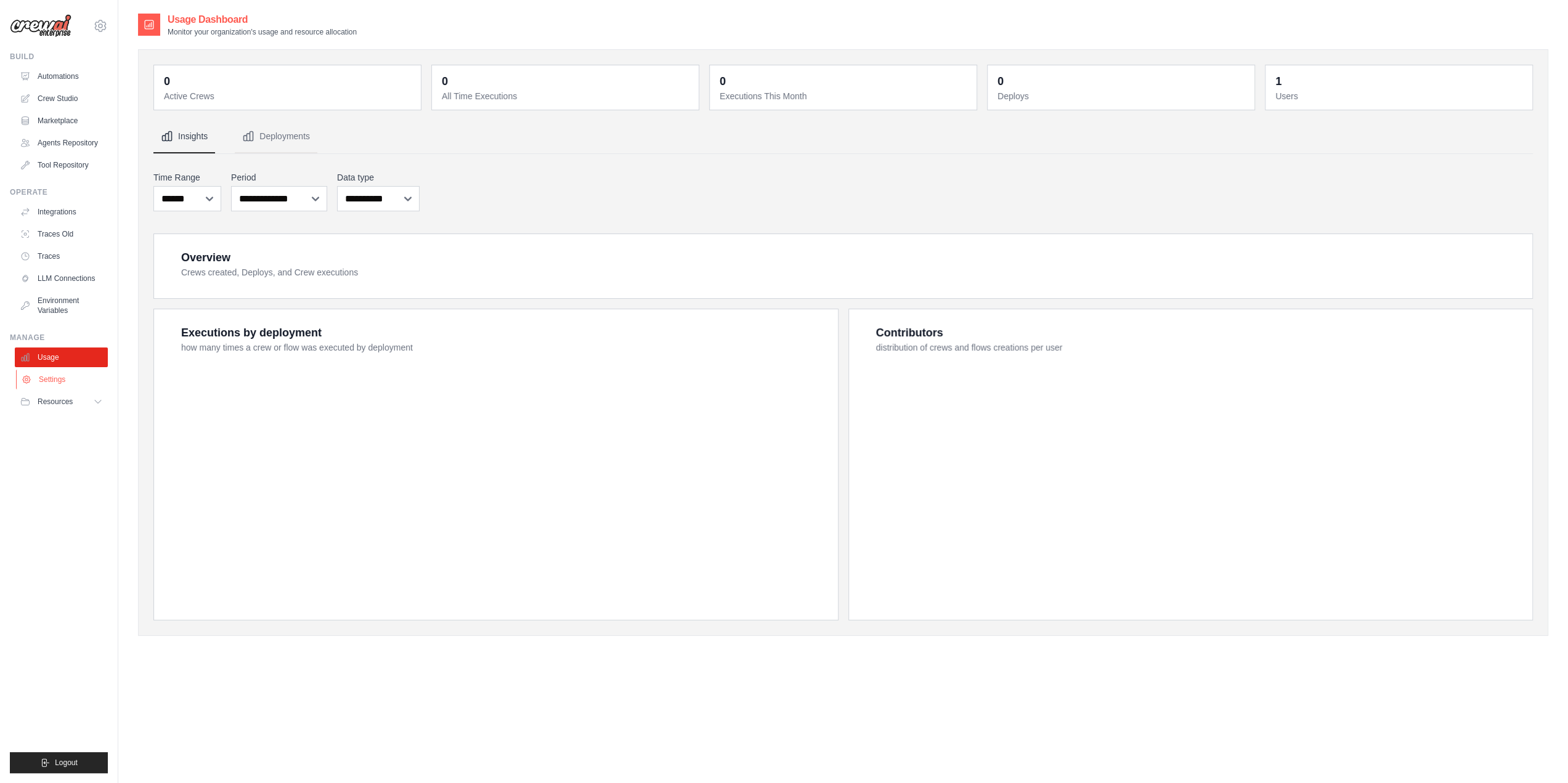
click at [62, 386] on link "Settings" at bounding box center [62, 380] width 93 height 20
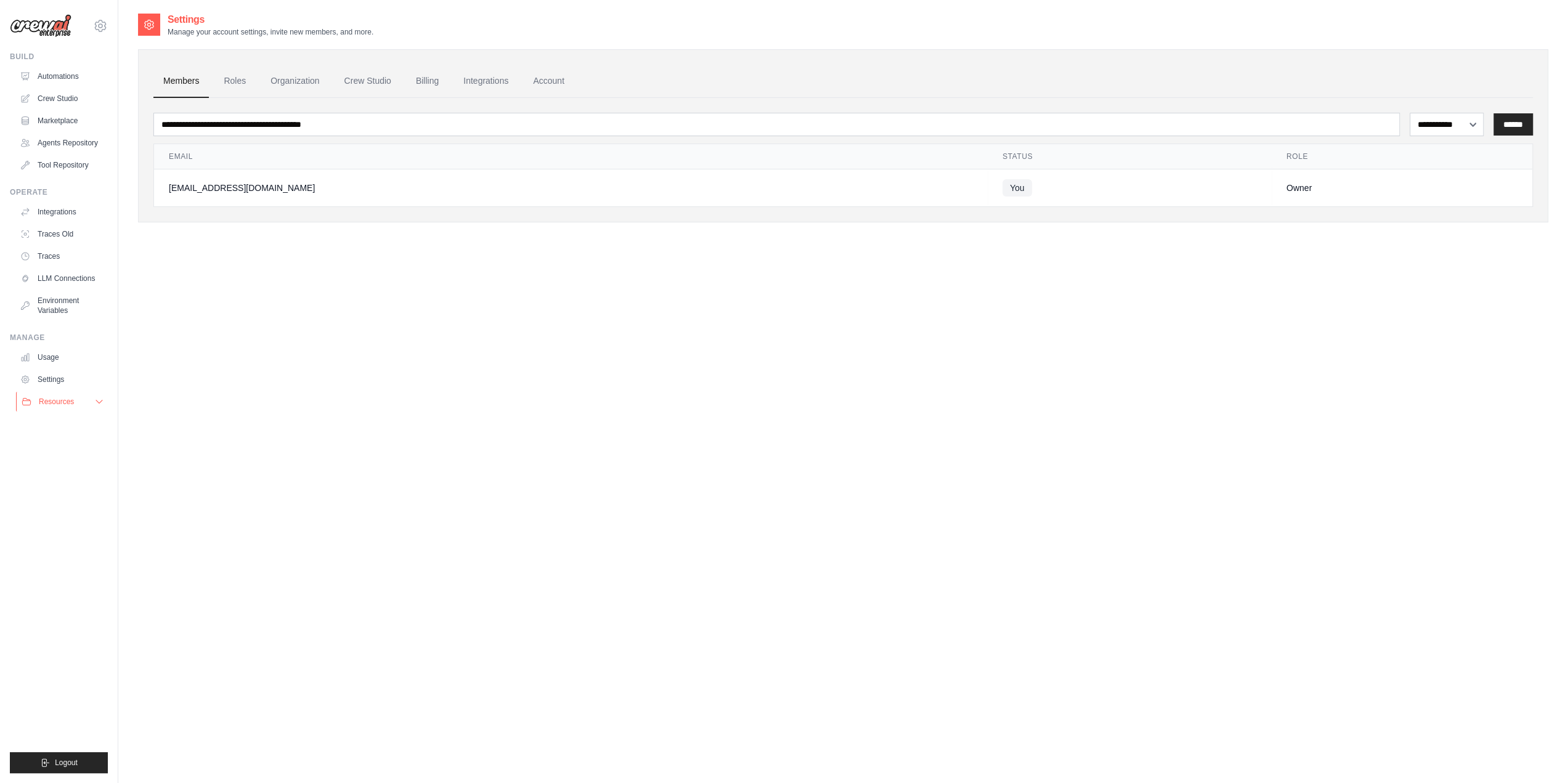
click at [62, 407] on button "Resources" at bounding box center [62, 402] width 93 height 20
click at [66, 427] on span "Documentation" at bounding box center [68, 422] width 50 height 10
